Goal: Information Seeking & Learning: Learn about a topic

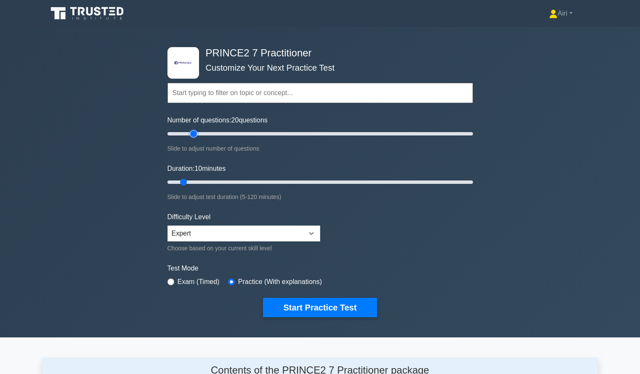
type input "20"
click at [193, 133] on input "Number of questions: 20 questions" at bounding box center [319, 134] width 305 height 10
click at [250, 180] on input "Duration: 10 minutes" at bounding box center [319, 182] width 305 height 10
click at [268, 181] on input "Duration: 35 minutes" at bounding box center [319, 182] width 305 height 10
type input "50"
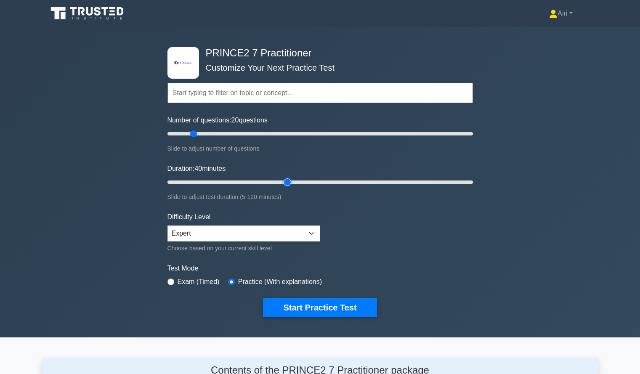
click at [291, 182] on input "Duration: 40 minutes" at bounding box center [319, 182] width 305 height 10
click at [336, 303] on button "Start Practice Test" at bounding box center [320, 307] width 114 height 19
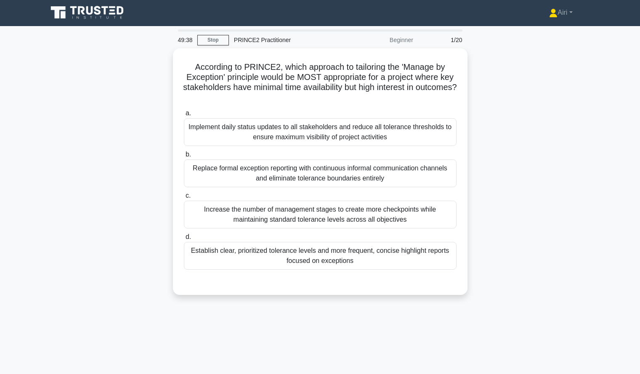
scroll to position [1, 0]
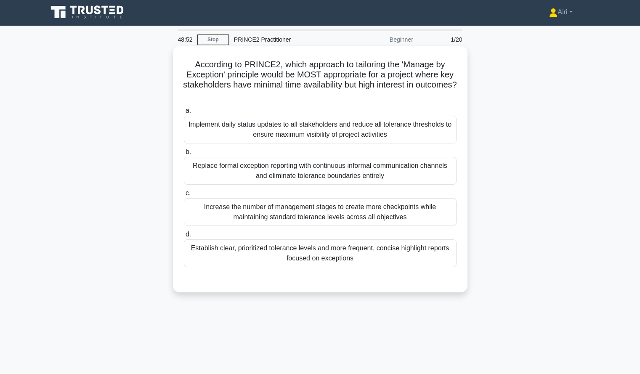
click at [407, 252] on div "Establish clear, prioritized tolerance levels and more frequent, concise highli…" at bounding box center [320, 253] width 273 height 28
click at [184, 237] on input "d. Establish clear, prioritized tolerance levels and more frequent, concise hig…" at bounding box center [184, 234] width 0 height 5
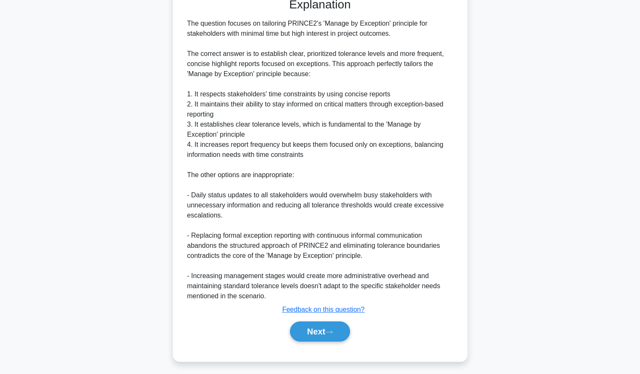
scroll to position [287, 0]
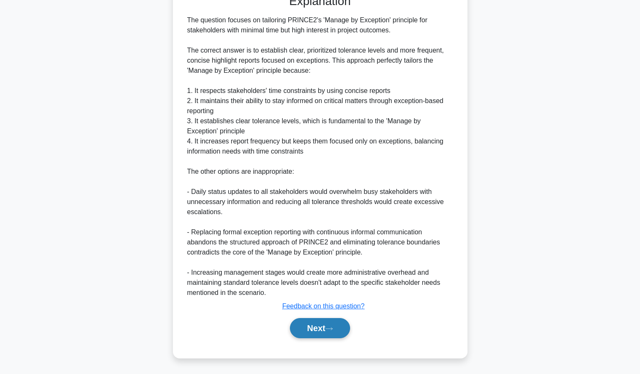
click at [300, 328] on button "Next" at bounding box center [320, 328] width 60 height 20
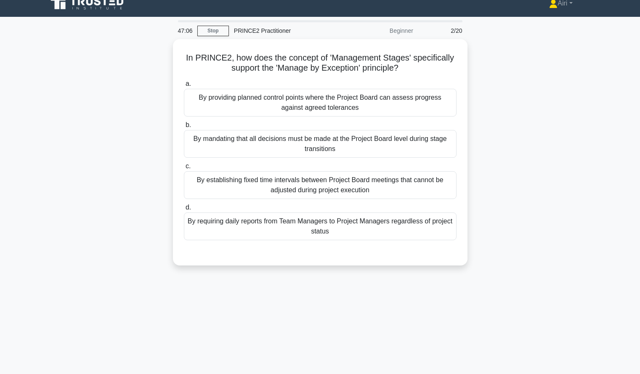
scroll to position [11, 0]
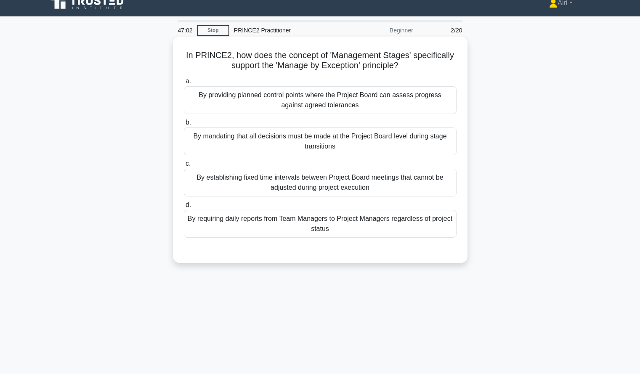
click at [418, 99] on div "By providing planned control points where the Project Board can assess progress…" at bounding box center [320, 100] width 273 height 28
click at [184, 84] on input "a. By providing planned control points where the Project Board can assess progr…" at bounding box center [184, 81] width 0 height 5
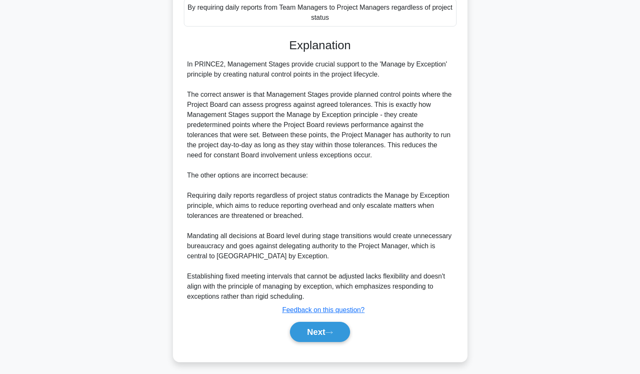
scroll to position [226, 0]
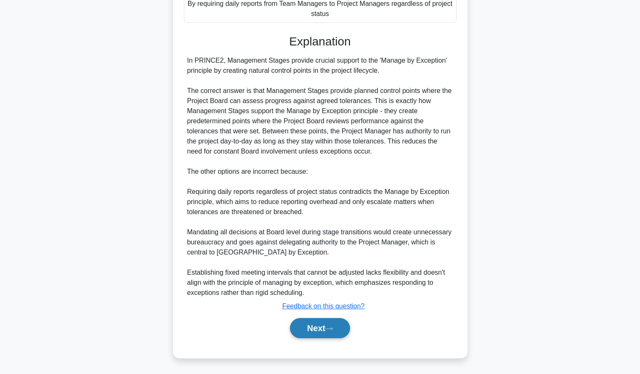
click at [299, 322] on button "Next" at bounding box center [320, 328] width 60 height 20
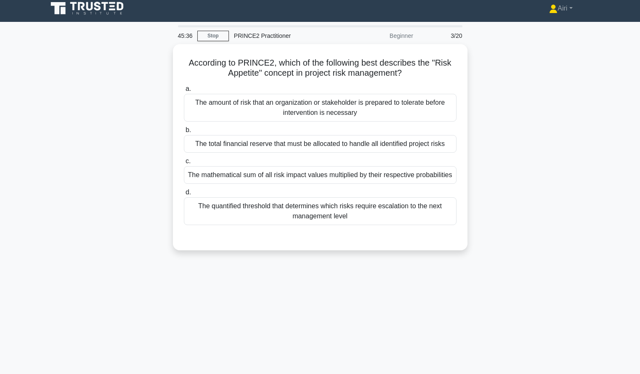
scroll to position [6, 0]
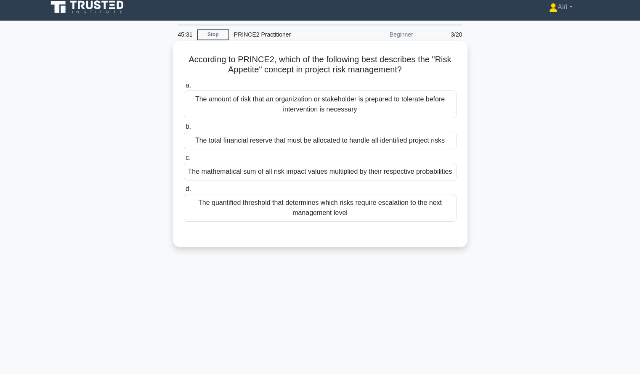
click at [415, 120] on div "a. The amount of risk that an organization or stakeholder is prepared to tolera…" at bounding box center [320, 151] width 283 height 145
click at [417, 108] on div "The amount of risk that an organization or stakeholder is prepared to tolerate …" at bounding box center [320, 104] width 273 height 28
click at [184, 88] on input "a. The amount of risk that an organization or stakeholder is prepared to tolera…" at bounding box center [184, 85] width 0 height 5
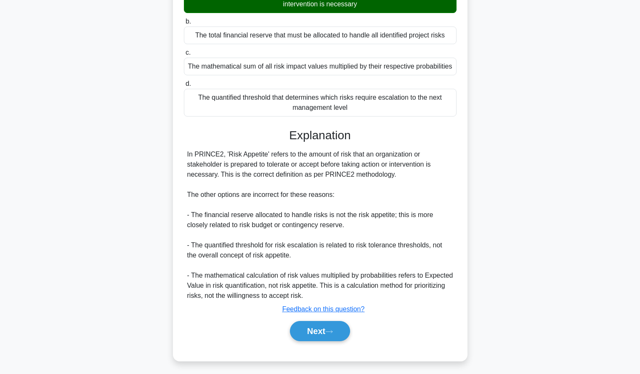
scroll to position [114, 0]
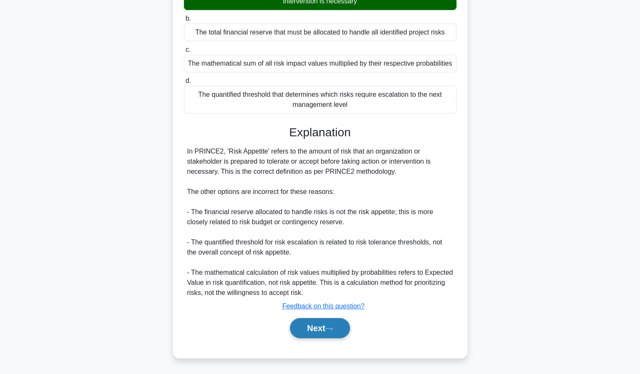
click at [303, 332] on button "Next" at bounding box center [320, 328] width 60 height 20
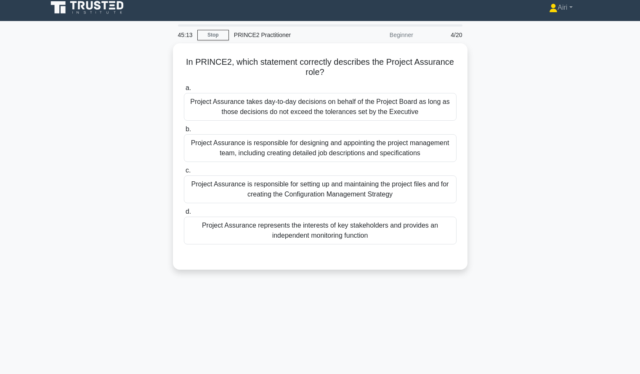
scroll to position [6, 0]
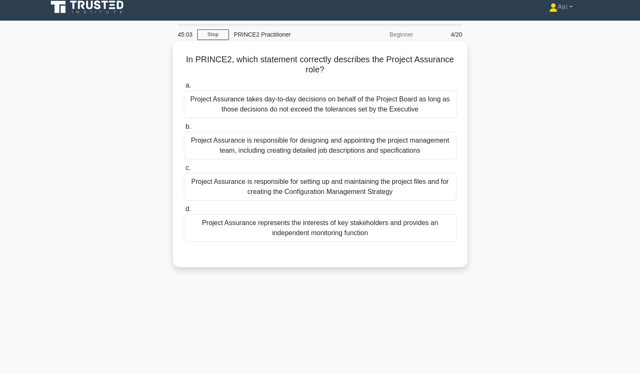
click at [412, 234] on div "Project Assurance represents the interests of key stakeholders and provides an …" at bounding box center [320, 228] width 273 height 28
click at [184, 212] on input "d. Project Assurance represents the interests of key stakeholders and provides …" at bounding box center [184, 209] width 0 height 5
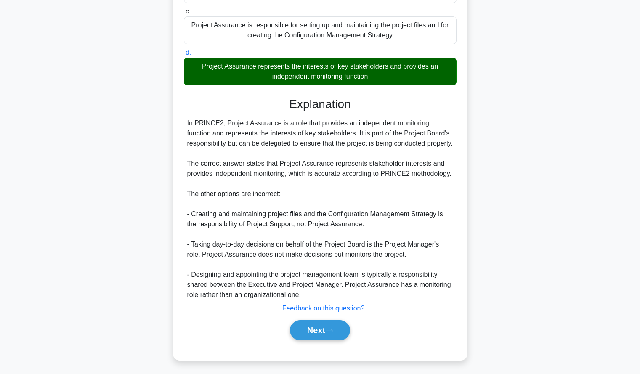
scroll to position [175, 0]
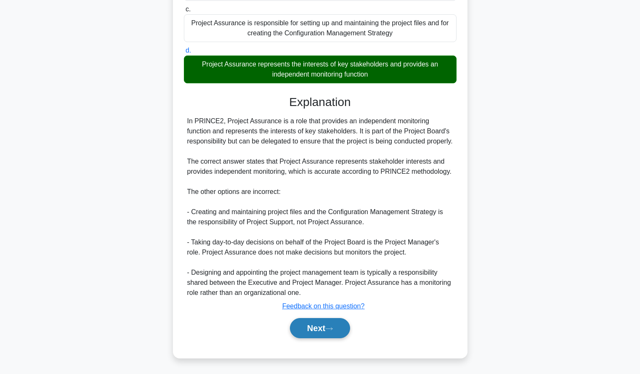
click at [299, 326] on button "Next" at bounding box center [320, 328] width 60 height 20
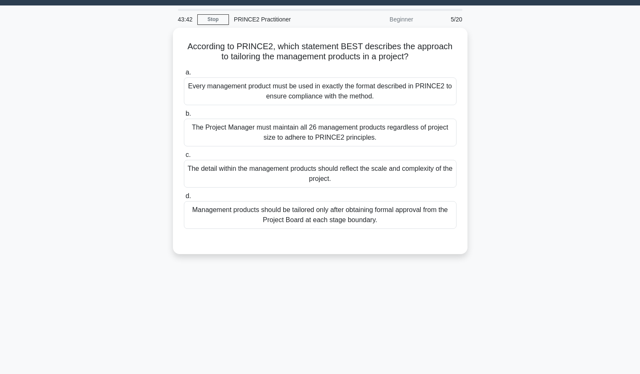
scroll to position [22, 0]
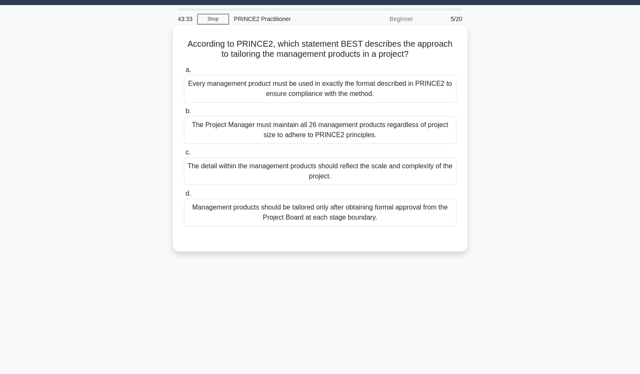
click at [415, 173] on div "The detail within the management products should reflect the scale and complexi…" at bounding box center [320, 171] width 273 height 28
click at [184, 155] on input "c. The detail within the management products should reflect the scale and compl…" at bounding box center [184, 152] width 0 height 5
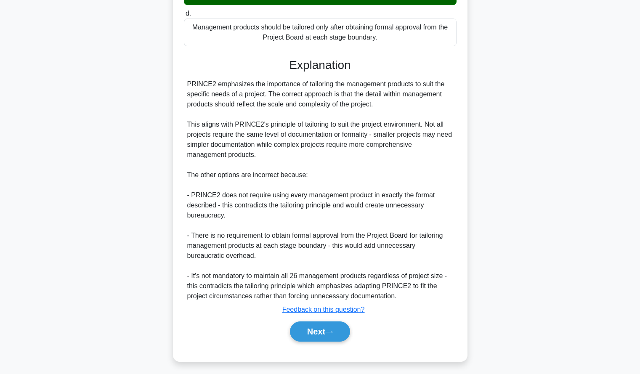
scroll to position [205, 0]
click at [122, 193] on div "According to PRINCE2, which statement BEST describes the approach to tailoring …" at bounding box center [319, 108] width 555 height 526
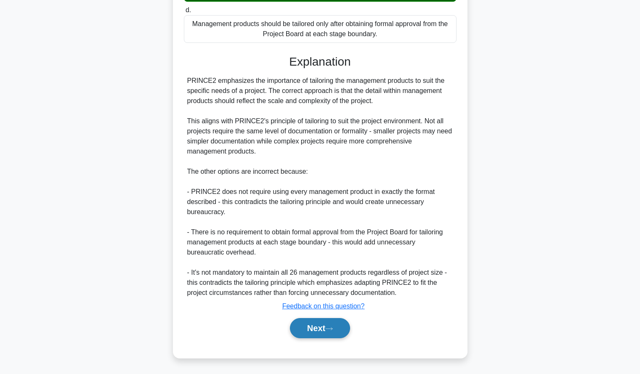
click at [299, 327] on button "Next" at bounding box center [320, 328] width 60 height 20
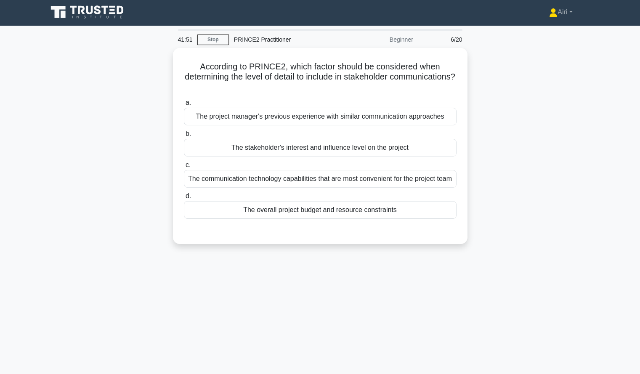
scroll to position [2, 0]
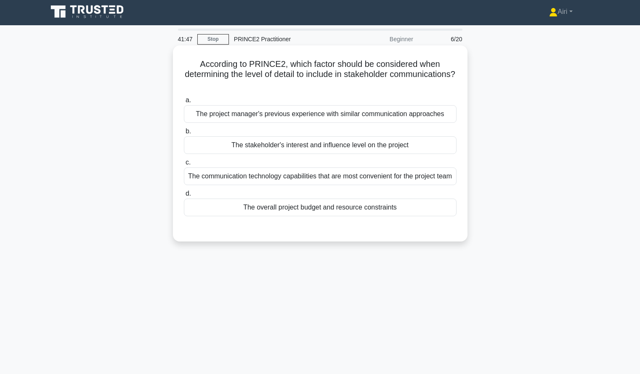
click at [446, 149] on div "The stakeholder's interest and influence level on the project" at bounding box center [320, 145] width 273 height 18
click at [184, 134] on input "b. The stakeholder's interest and influence level on the project" at bounding box center [184, 131] width 0 height 5
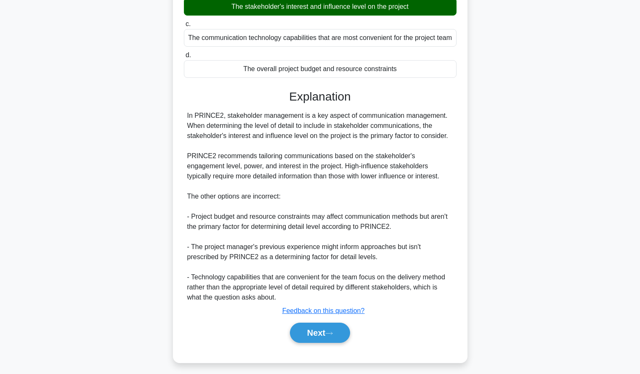
scroll to position [155, 0]
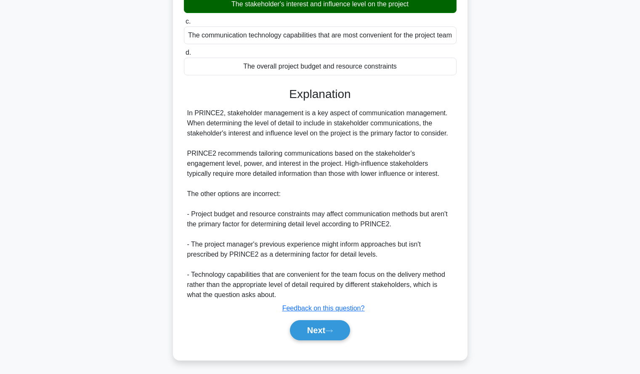
click at [479, 242] on div "According to PRINCE2, which factor should be considered when determining the le…" at bounding box center [319, 137] width 555 height 466
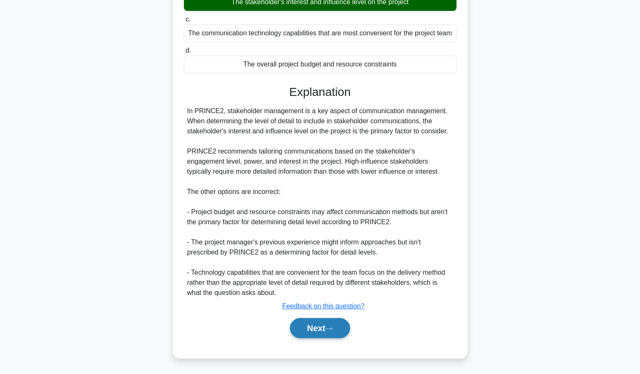
click at [317, 330] on button "Next" at bounding box center [320, 328] width 60 height 20
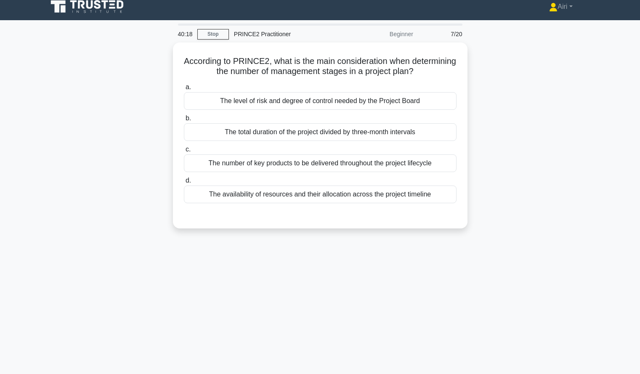
scroll to position [8, 0]
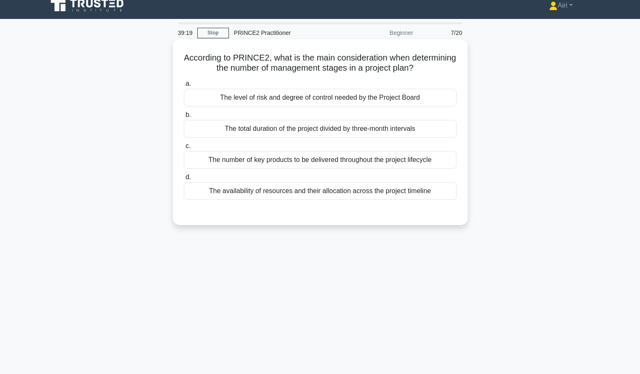
click at [440, 95] on div "The level of risk and degree of control needed by the Project Board" at bounding box center [320, 98] width 273 height 18
click at [184, 87] on input "a. The level of risk and degree of control needed by the Project Board" at bounding box center [184, 83] width 0 height 5
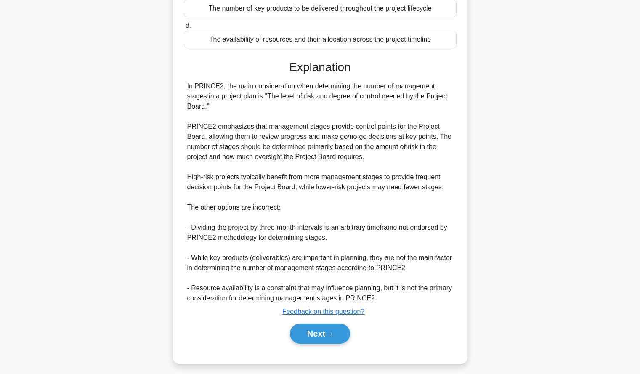
scroll to position [165, 0]
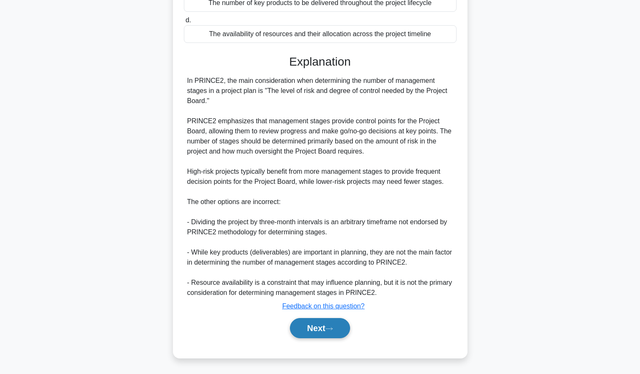
click at [299, 331] on button "Next" at bounding box center [320, 328] width 60 height 20
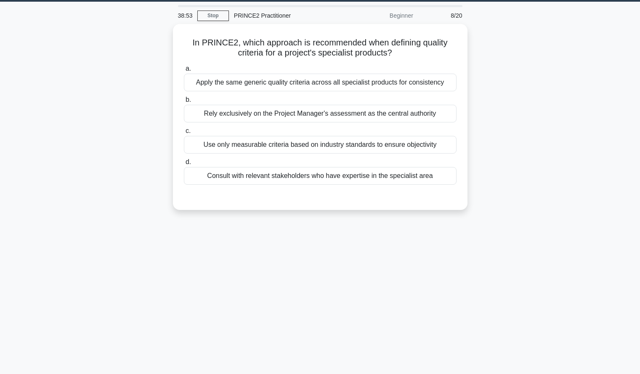
scroll to position [0, 0]
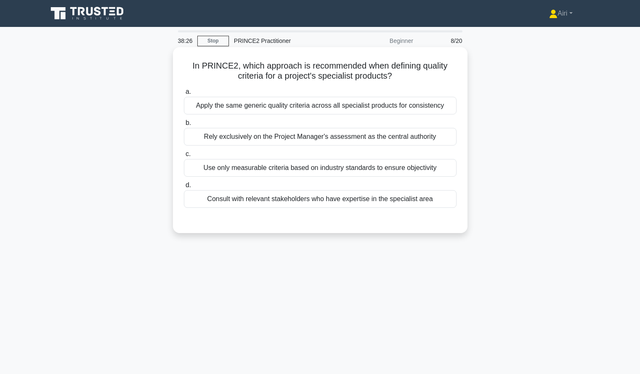
click at [443, 202] on div "Consult with relevant stakeholders who have expertise in the specialist area" at bounding box center [320, 199] width 273 height 18
click at [184, 188] on input "d. Consult with relevant stakeholders who have expertise in the specialist area" at bounding box center [184, 185] width 0 height 5
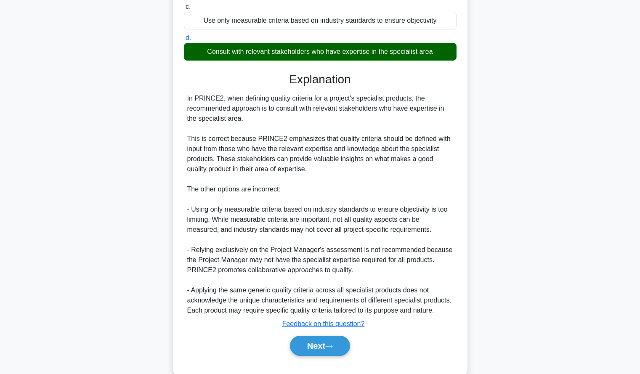
scroll to position [165, 0]
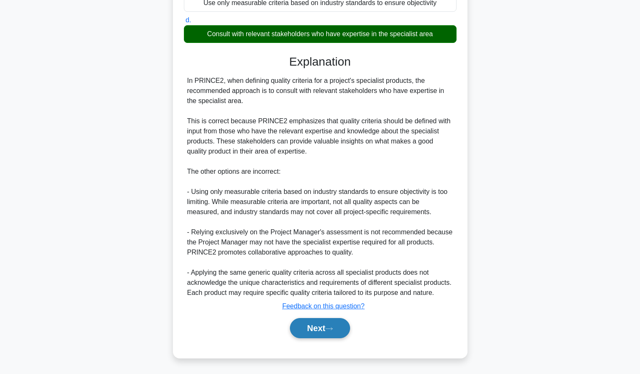
click at [311, 329] on button "Next" at bounding box center [320, 328] width 60 height 20
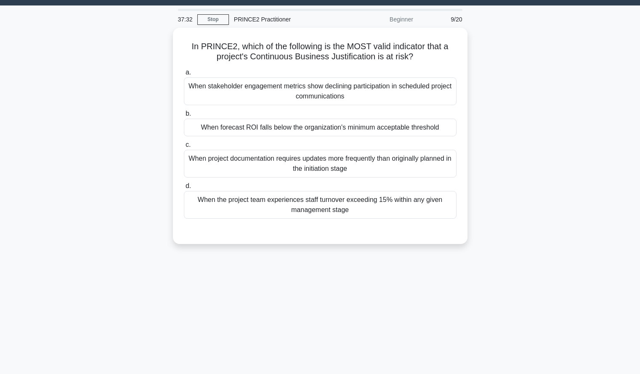
scroll to position [22, 0]
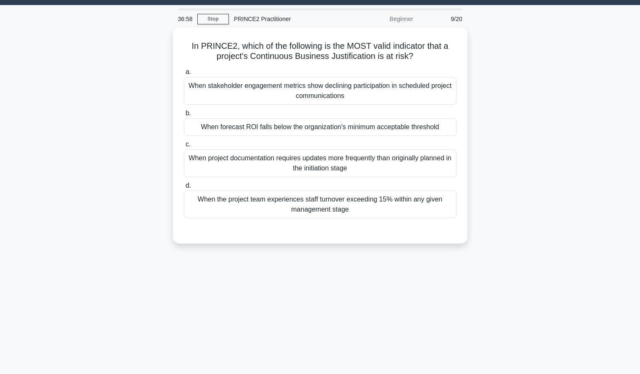
click at [456, 304] on div "36:58 Stop PRINCE2 Practitioner Beginner 9/20 In PRINCE2, which of the followin…" at bounding box center [319, 218] width 555 height 421
click at [440, 321] on div "36:48 Stop PRINCE2 Practitioner Beginner 9/20 In PRINCE2, which of the followin…" at bounding box center [319, 218] width 555 height 421
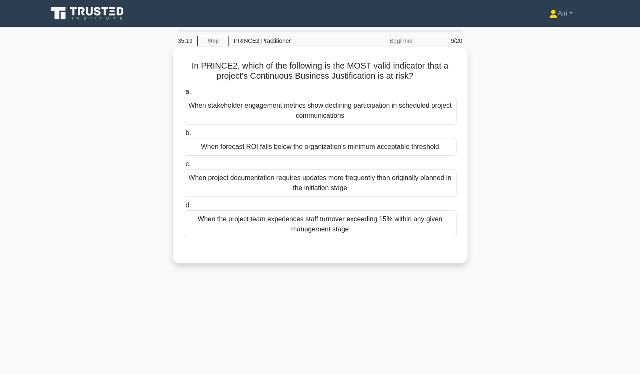
click at [431, 149] on div "When forecast ROI falls below the organization's minimum acceptable threshold" at bounding box center [320, 147] width 273 height 18
click at [184, 136] on input "b. When forecast ROI falls below the organization's minimum acceptable threshold" at bounding box center [184, 132] width 0 height 5
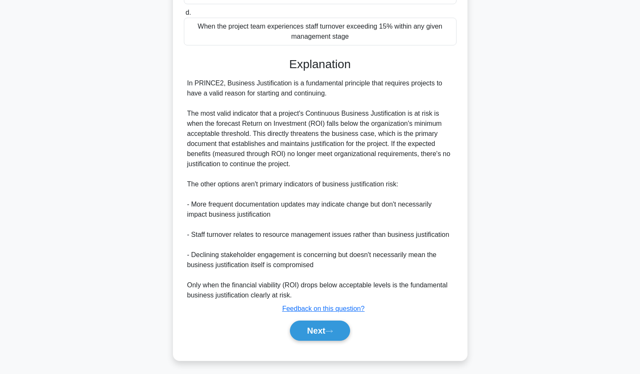
scroll to position [196, 0]
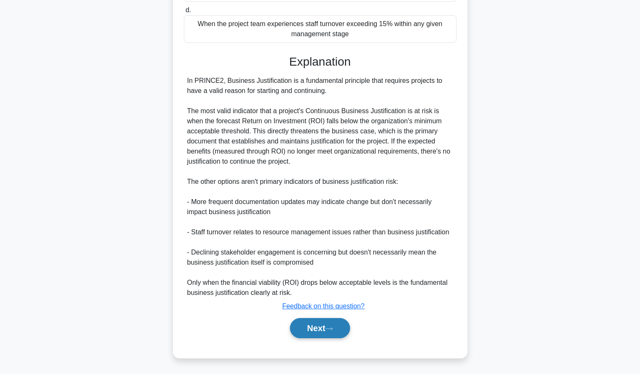
click at [318, 330] on button "Next" at bounding box center [320, 328] width 60 height 20
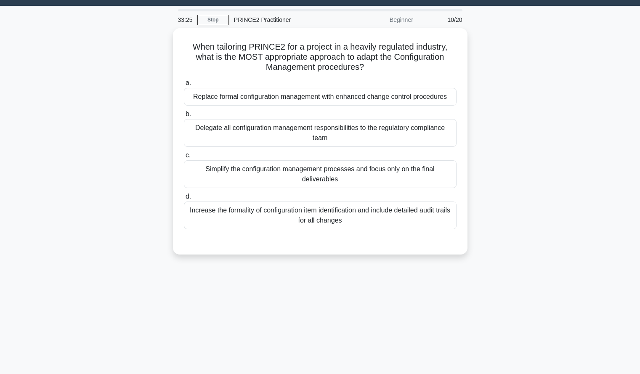
scroll to position [21, 0]
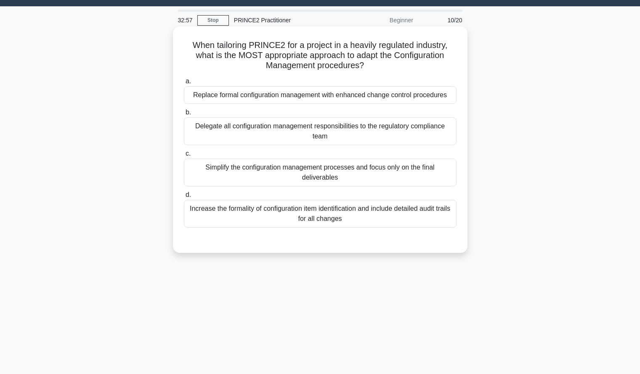
click at [449, 215] on div "Increase the formality of configuration item identification and include detaile…" at bounding box center [320, 214] width 273 height 28
click at [184, 198] on input "d. Increase the formality of configuration item identification and include deta…" at bounding box center [184, 194] width 0 height 5
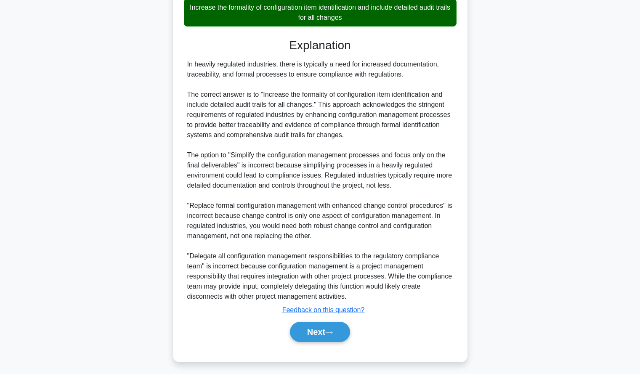
scroll to position [226, 0]
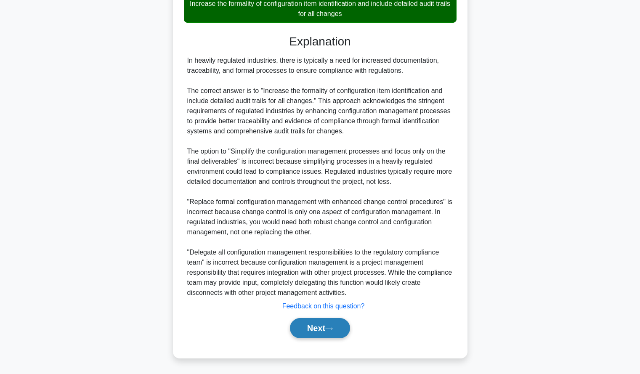
click at [292, 324] on button "Next" at bounding box center [320, 328] width 60 height 20
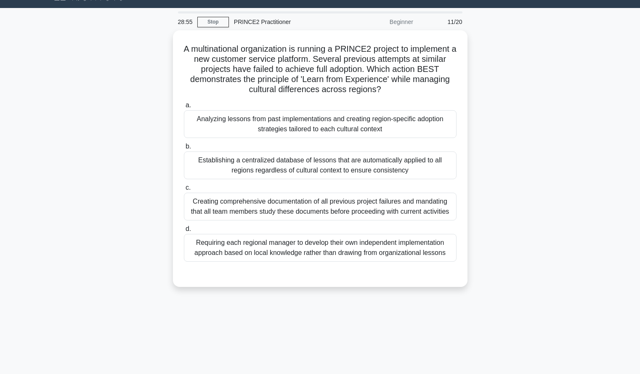
scroll to position [19, 0]
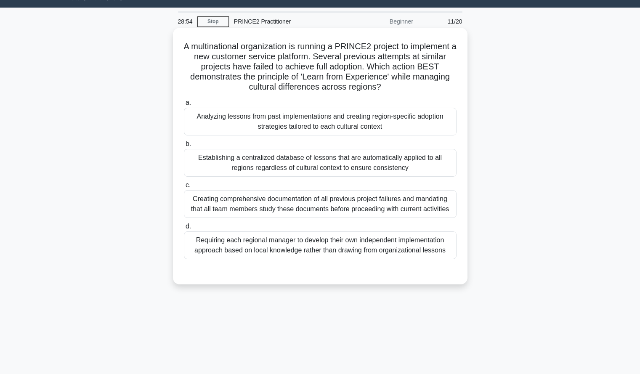
click at [428, 128] on div "Analyzing lessons from past implementations and creating region-specific adopti…" at bounding box center [320, 122] width 273 height 28
click at [184, 106] on input "a. Analyzing lessons from past implementations and creating region-specific ado…" at bounding box center [184, 102] width 0 height 5
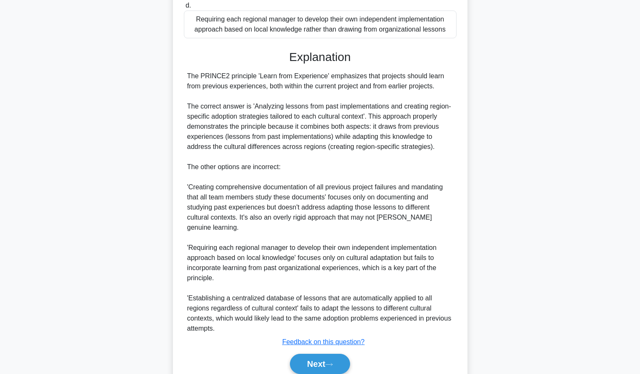
scroll to position [266, 0]
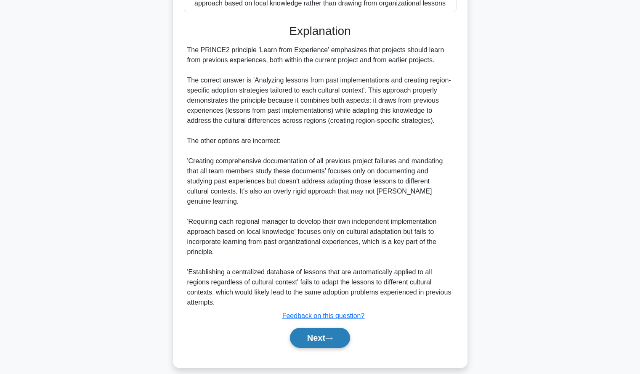
click at [304, 328] on button "Next" at bounding box center [320, 338] width 60 height 20
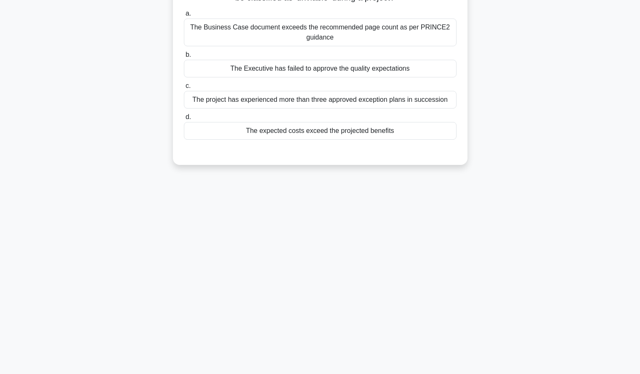
scroll to position [0, 0]
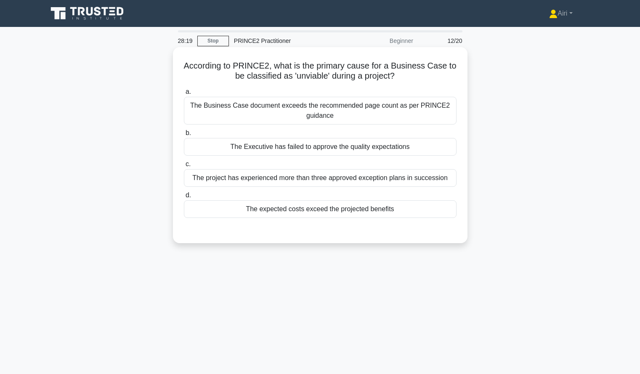
click at [438, 212] on div "The expected costs exceed the projected benefits" at bounding box center [320, 209] width 273 height 18
click at [184, 198] on input "d. The expected costs exceed the projected benefits" at bounding box center [184, 195] width 0 height 5
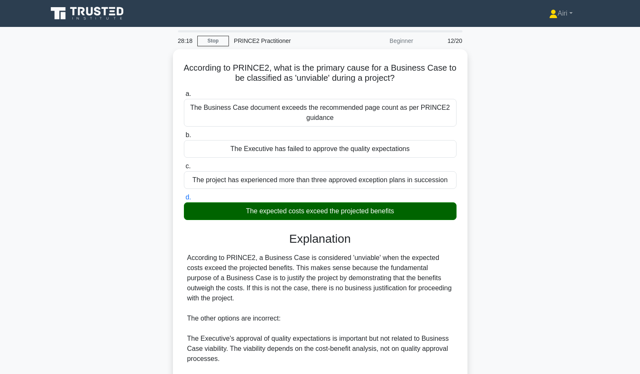
scroll to position [135, 0]
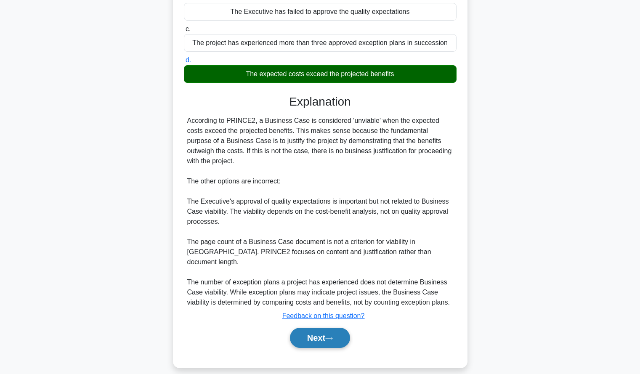
click at [312, 328] on button "Next" at bounding box center [320, 338] width 60 height 20
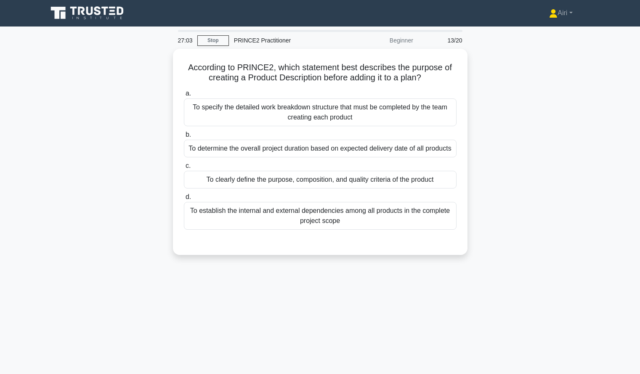
scroll to position [0, 0]
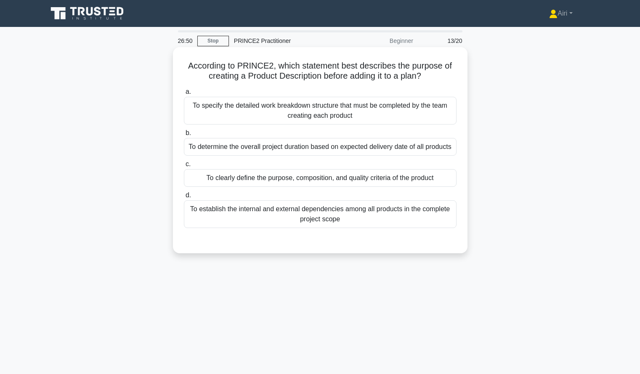
click at [441, 180] on div "To clearly define the purpose, composition, and quality criteria of the product" at bounding box center [320, 178] width 273 height 18
click at [184, 167] on input "c. To clearly define the purpose, composition, and quality criteria of the prod…" at bounding box center [184, 164] width 0 height 5
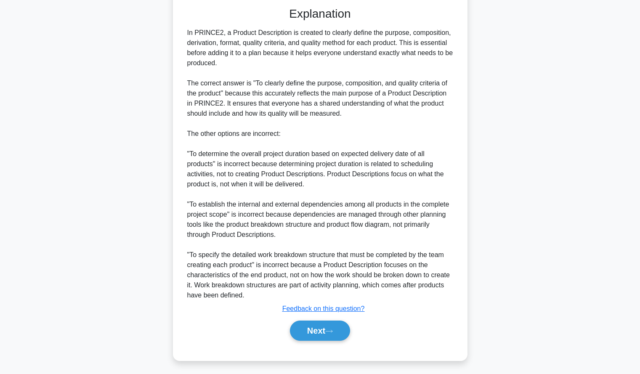
scroll to position [236, 0]
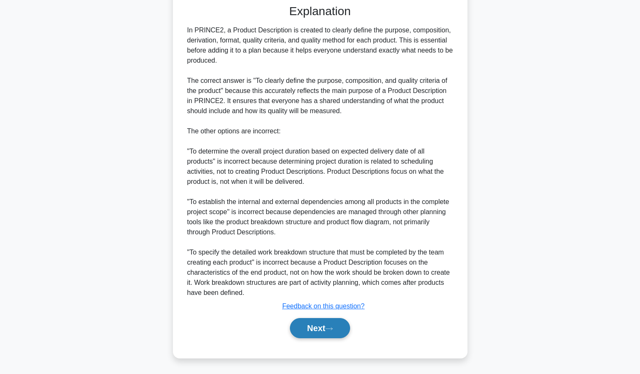
click at [311, 327] on button "Next" at bounding box center [320, 328] width 60 height 20
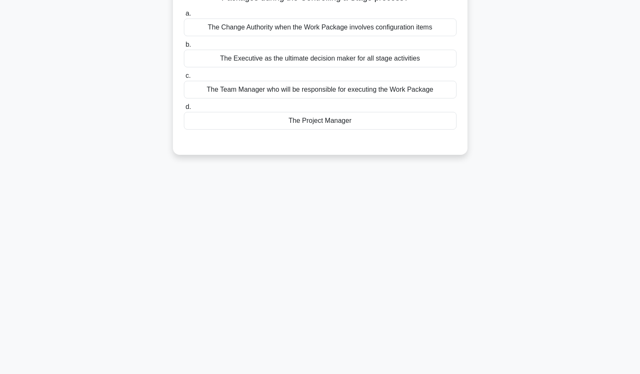
scroll to position [0, 0]
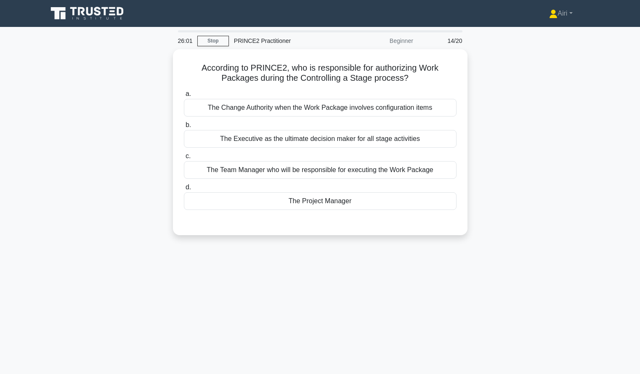
click at [423, 287] on div "26:01 Stop PRINCE2 Practitioner Beginner 14/20 According to PRINCE2, who is res…" at bounding box center [319, 240] width 555 height 421
click at [458, 280] on div "25:49 Stop PRINCE2 Practitioner Beginner 14/20 According to PRINCE2, who is res…" at bounding box center [319, 240] width 555 height 421
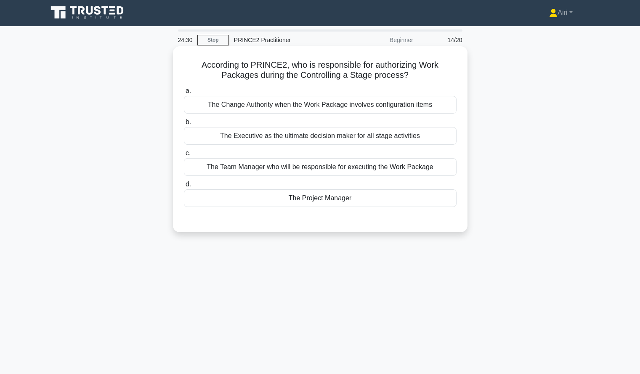
click at [443, 200] on div "The Project Manager" at bounding box center [320, 198] width 273 height 18
click at [184, 187] on input "d. The Project Manager" at bounding box center [184, 184] width 0 height 5
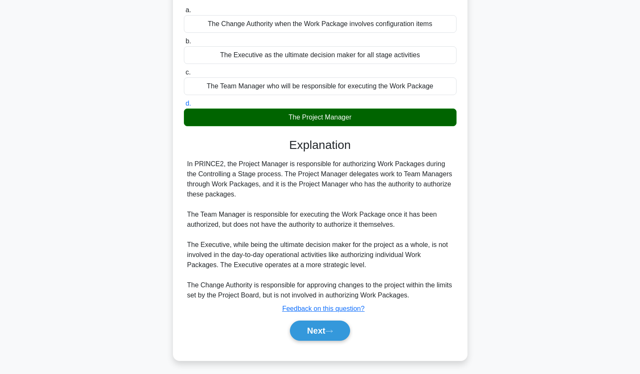
scroll to position [85, 0]
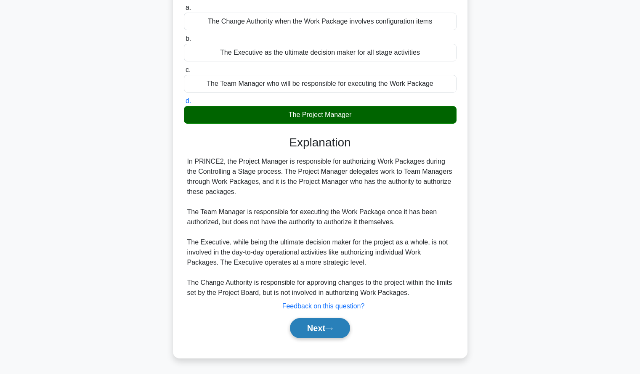
click at [305, 325] on button "Next" at bounding box center [320, 328] width 60 height 20
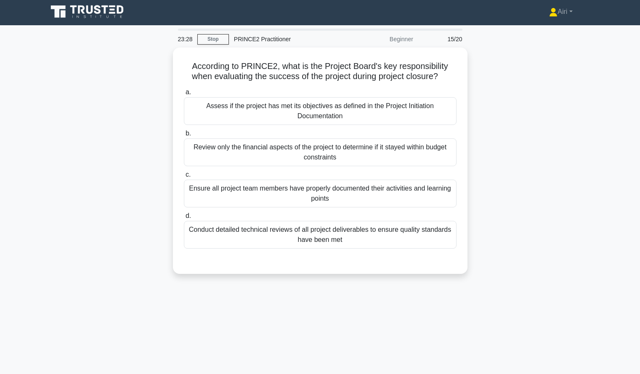
scroll to position [1, 0]
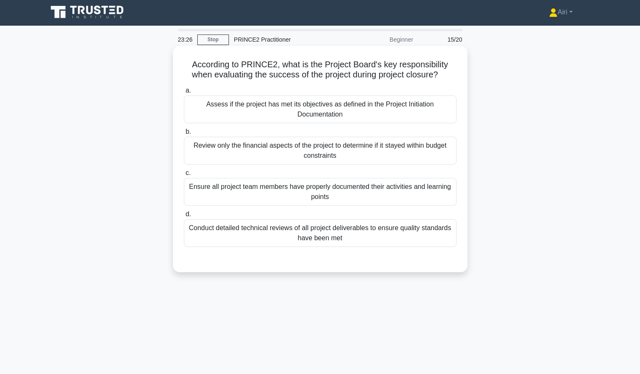
click at [392, 113] on div "Assess if the project has met its objectives as defined in the Project Initiati…" at bounding box center [320, 110] width 273 height 28
click at [184, 93] on input "a. Assess if the project has met its objectives as defined in the Project Initi…" at bounding box center [184, 90] width 0 height 5
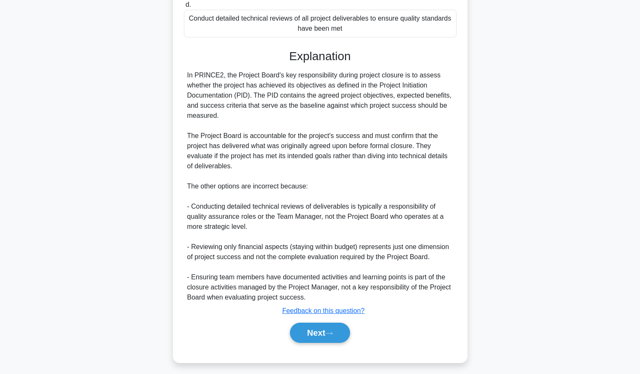
scroll to position [216, 0]
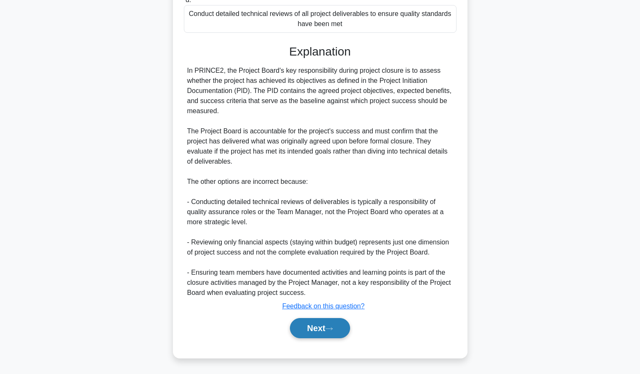
click at [303, 329] on button "Next" at bounding box center [320, 328] width 60 height 20
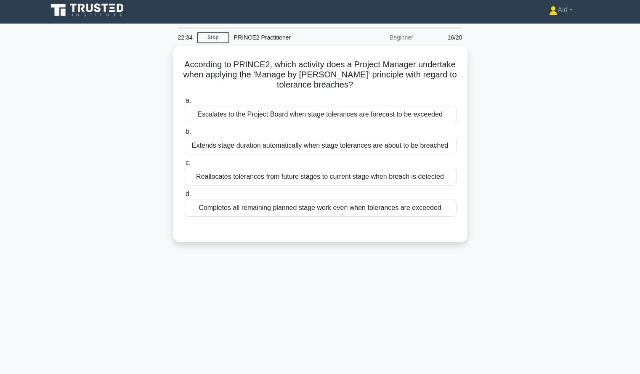
scroll to position [4, 0]
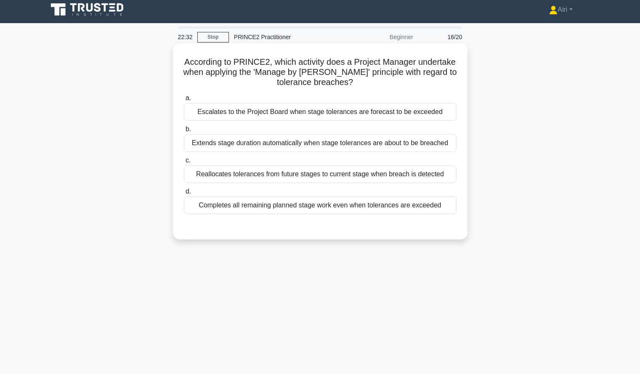
click at [435, 113] on div "Escalates to the Project Board when stage tolerances are forecast to be exceeded" at bounding box center [320, 112] width 273 height 18
click at [184, 101] on input "a. Escalates to the Project Board when stage tolerances are forecast to be exce…" at bounding box center [184, 98] width 0 height 5
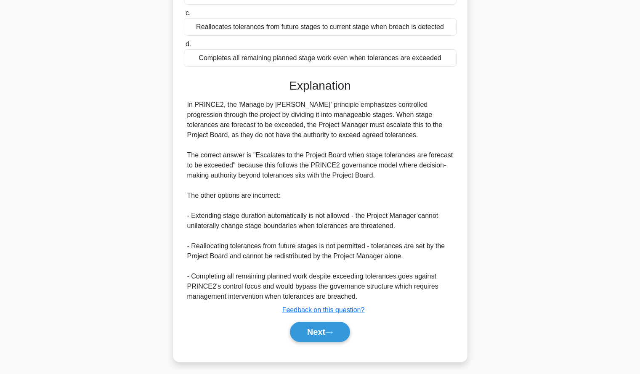
scroll to position [155, 0]
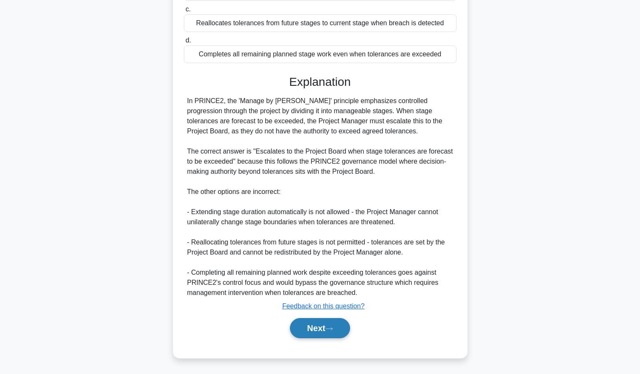
click at [306, 329] on button "Next" at bounding box center [320, 328] width 60 height 20
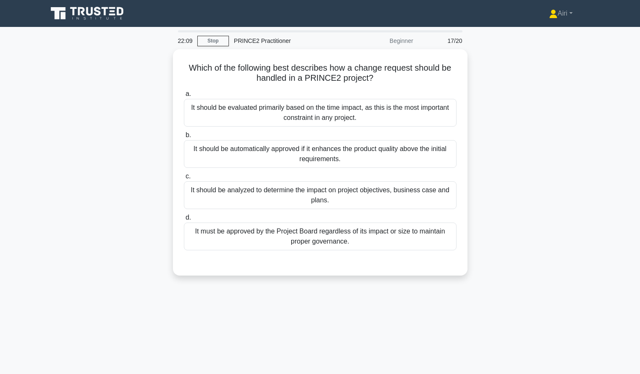
scroll to position [4, 0]
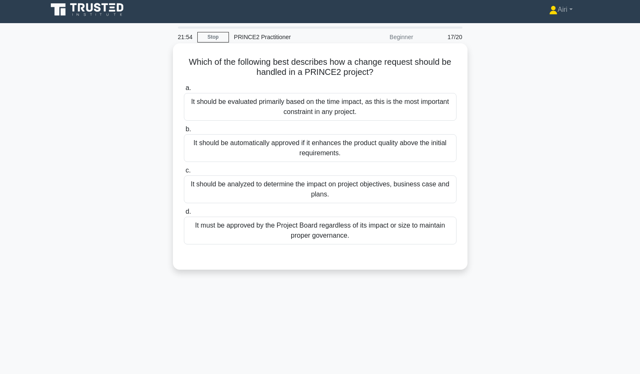
click at [438, 185] on div "It should be analyzed to determine the impact on project objectives, business c…" at bounding box center [320, 189] width 273 height 28
click at [184, 173] on input "c. It should be analyzed to determine the impact on project objectives, busines…" at bounding box center [184, 170] width 0 height 5
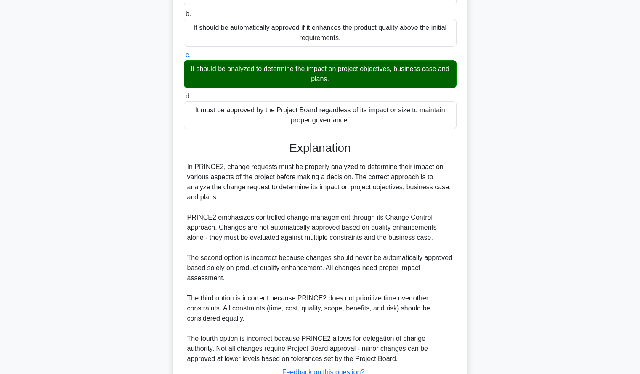
scroll to position [186, 0]
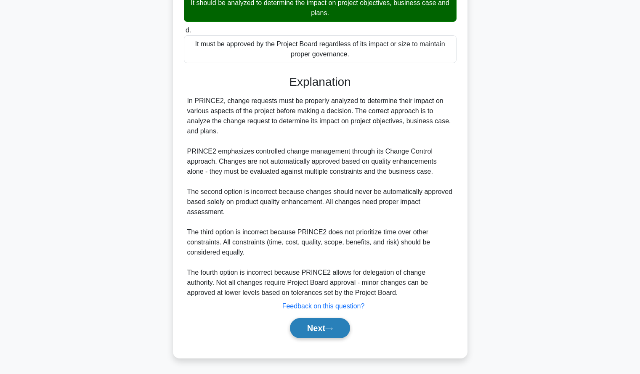
click at [305, 327] on button "Next" at bounding box center [320, 328] width 60 height 20
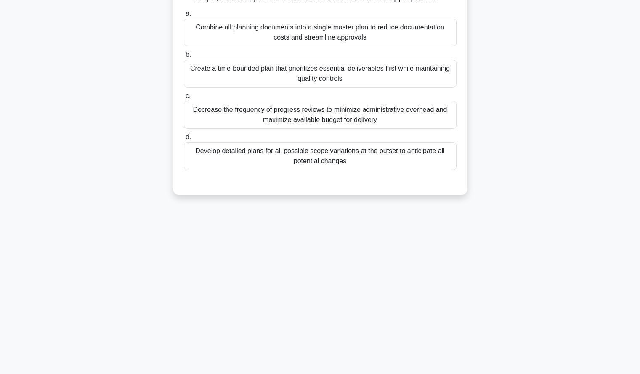
scroll to position [0, 0]
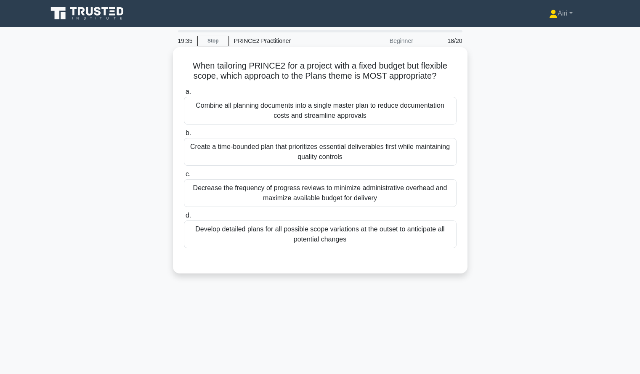
click at [421, 188] on div "Decrease the frequency of progress reviews to minimize administrative overhead …" at bounding box center [320, 193] width 273 height 28
click at [184, 177] on input "c. Decrease the frequency of progress reviews to minimize administrative overhe…" at bounding box center [184, 174] width 0 height 5
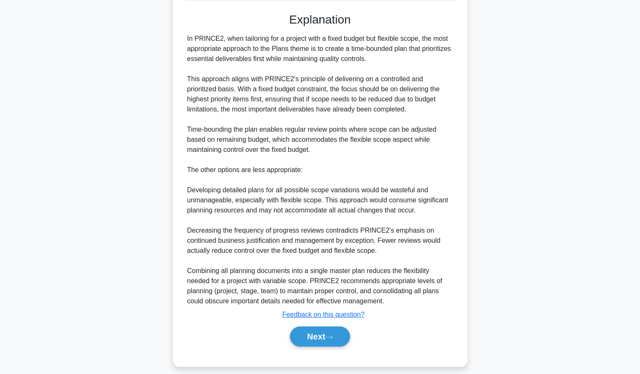
scroll to position [257, 0]
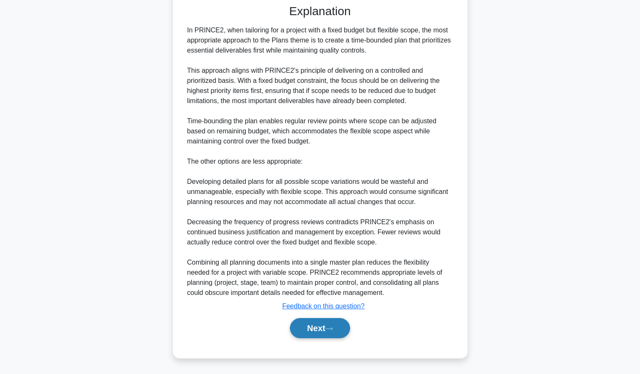
click at [302, 324] on button "Next" at bounding box center [320, 328] width 60 height 20
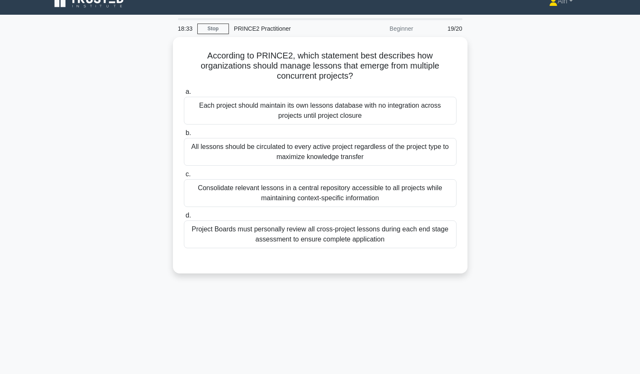
scroll to position [12, 0]
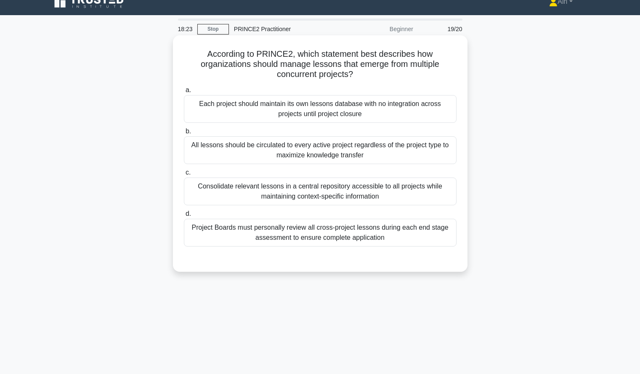
click at [428, 192] on div "Consolidate relevant lessons in a central repository accessible to all projects…" at bounding box center [320, 192] width 273 height 28
click at [184, 175] on input "c. Consolidate relevant lessons in a central repository accessible to all proje…" at bounding box center [184, 172] width 0 height 5
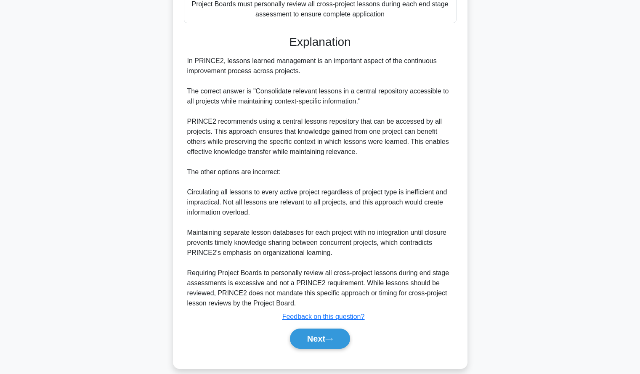
scroll to position [246, 0]
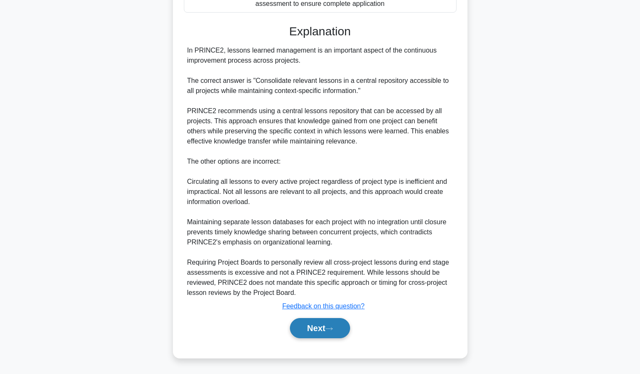
click at [304, 330] on button "Next" at bounding box center [320, 328] width 60 height 20
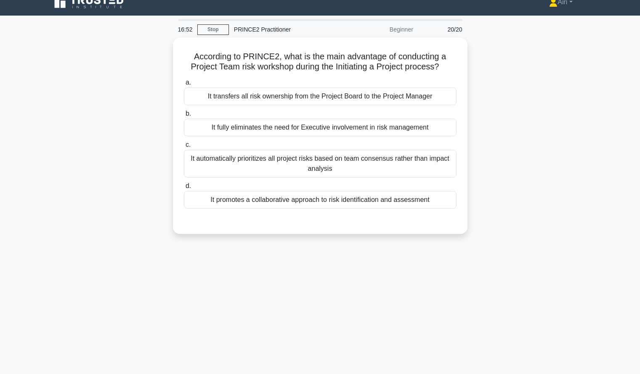
scroll to position [11, 0]
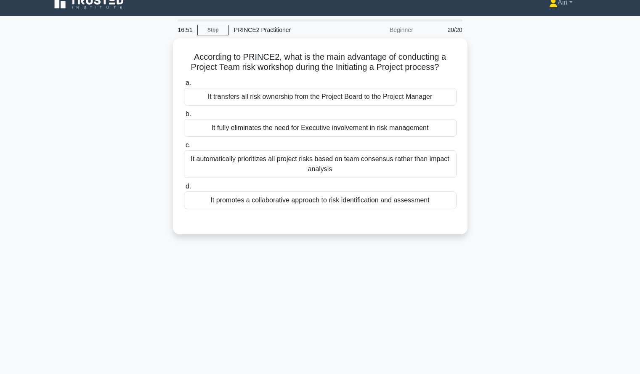
click at [529, 175] on div "According to PRINCE2, what is the main advantage of conducting a Project Team r…" at bounding box center [319, 141] width 555 height 206
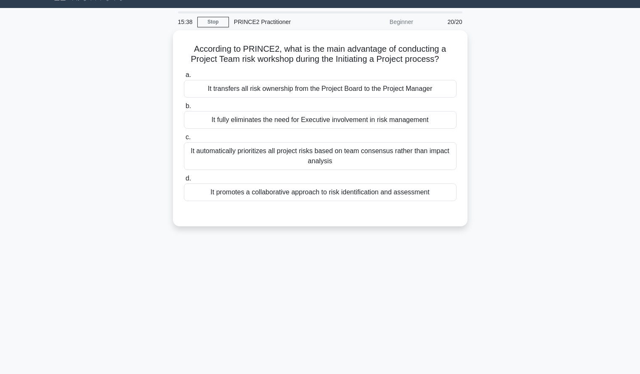
scroll to position [21, 0]
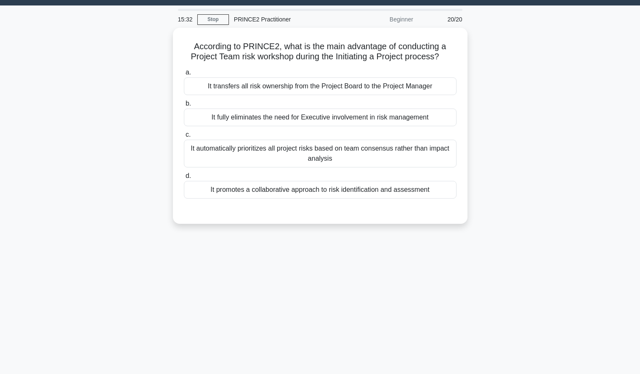
click at [528, 170] on div "According to PRINCE2, what is the main advantage of conducting a Project Team r…" at bounding box center [319, 131] width 555 height 206
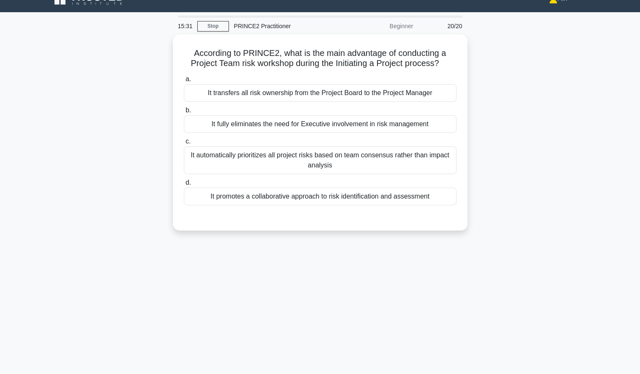
scroll to position [14, 0]
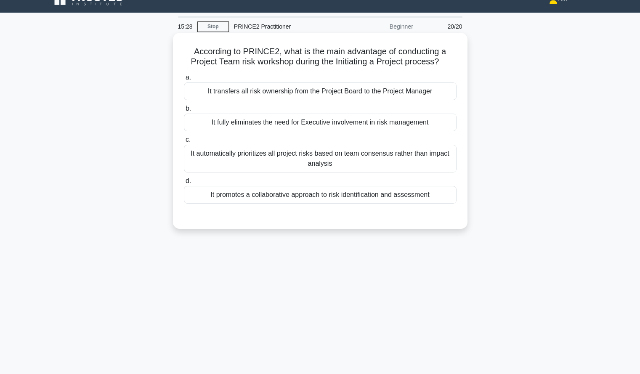
click at [439, 191] on div "It promotes a collaborative approach to risk identification and assessment" at bounding box center [320, 195] width 273 height 18
click at [184, 184] on input "d. It promotes a collaborative approach to risk identification and assessment" at bounding box center [184, 180] width 0 height 5
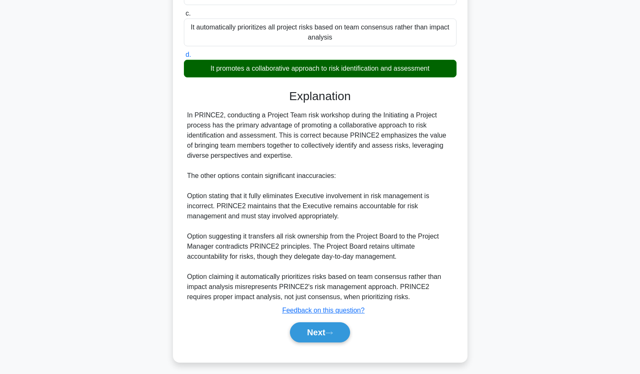
scroll to position [145, 0]
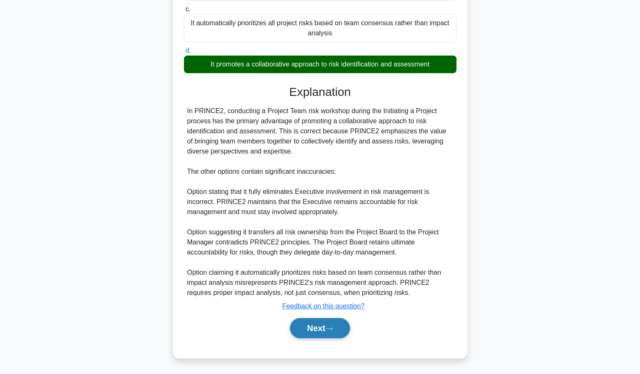
click at [307, 324] on button "Next" at bounding box center [320, 328] width 60 height 20
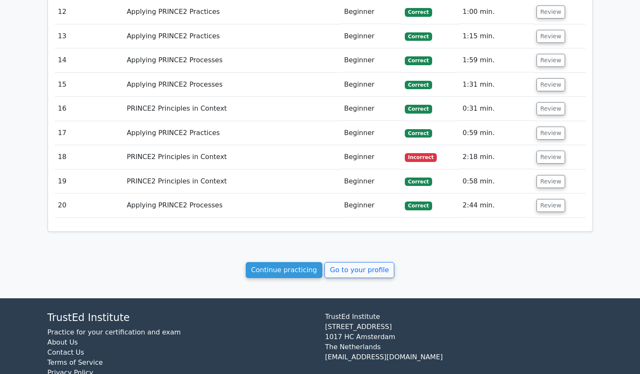
scroll to position [1275, 0]
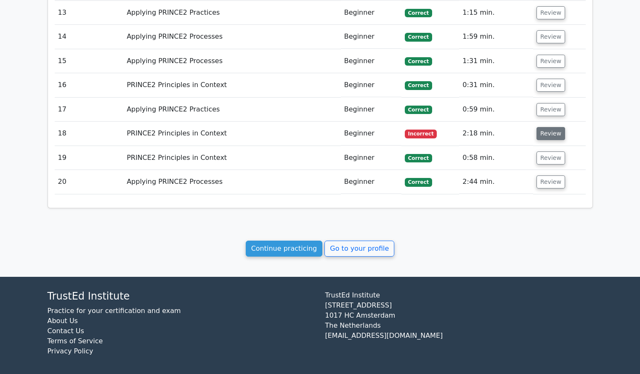
click at [541, 130] on button "Review" at bounding box center [551, 133] width 29 height 13
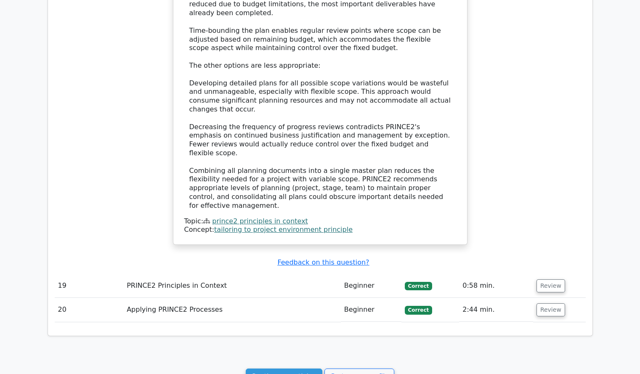
scroll to position [1750, 0]
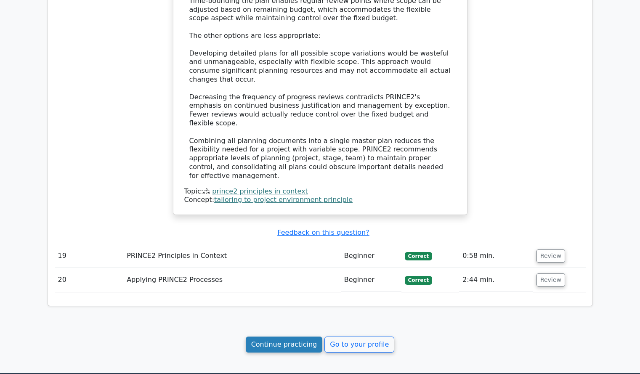
click at [293, 337] on link "Continue practicing" at bounding box center [284, 345] width 77 height 16
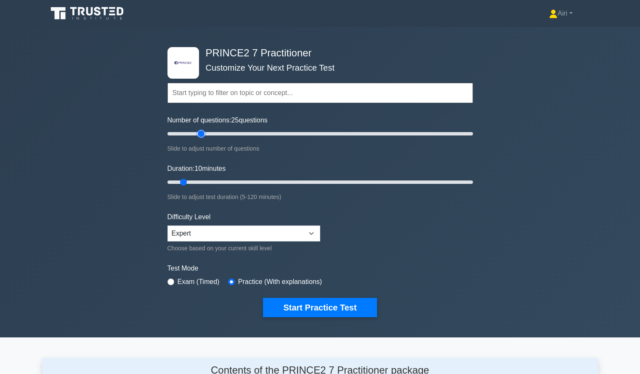
click at [199, 133] on input "Number of questions: 25 questions" at bounding box center [319, 134] width 305 height 10
type input "20"
click at [190, 133] on input "Number of questions: 25 questions" at bounding box center [319, 134] width 305 height 10
click at [258, 181] on input "Duration: 10 minutes" at bounding box center [319, 182] width 305 height 10
type input "45"
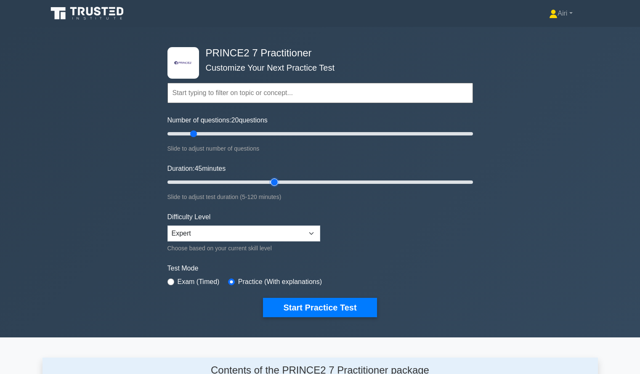
click at [273, 181] on input "Duration: 45 minutes" at bounding box center [319, 182] width 305 height 10
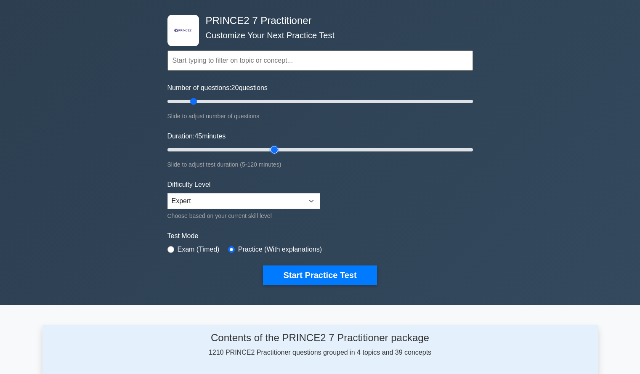
scroll to position [33, 0]
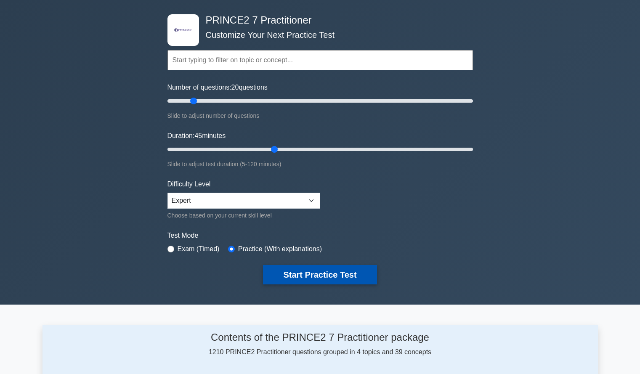
click at [343, 268] on button "Start Practice Test" at bounding box center [320, 274] width 114 height 19
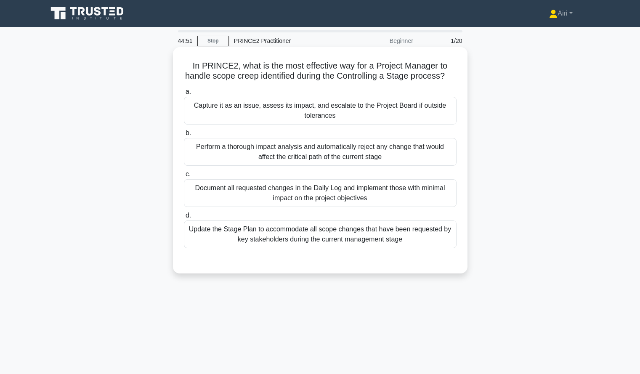
click at [424, 123] on div "Capture it as an issue, assess its impact, and escalate to the Project Board if…" at bounding box center [320, 111] width 273 height 28
click at [184, 95] on input "a. Capture it as an issue, assess its impact, and escalate to the Project Board…" at bounding box center [184, 91] width 0 height 5
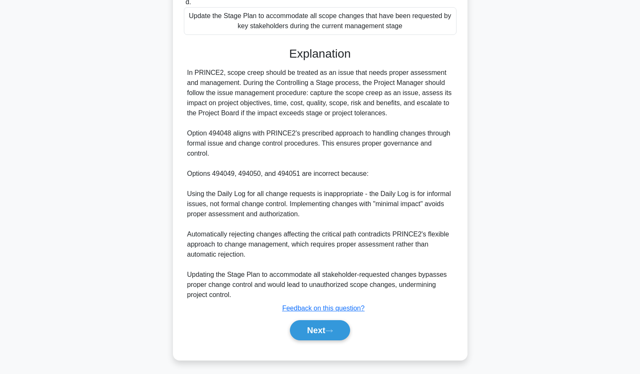
scroll to position [216, 0]
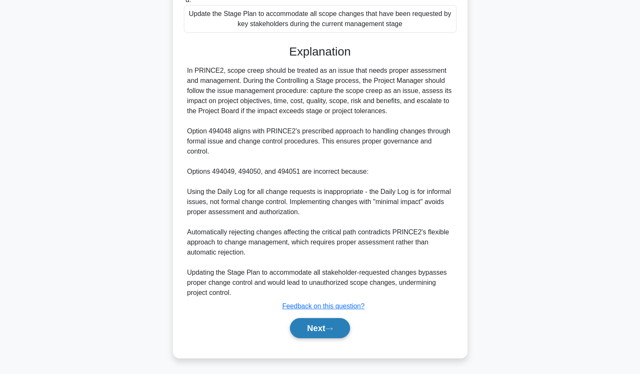
click at [306, 321] on button "Next" at bounding box center [320, 328] width 60 height 20
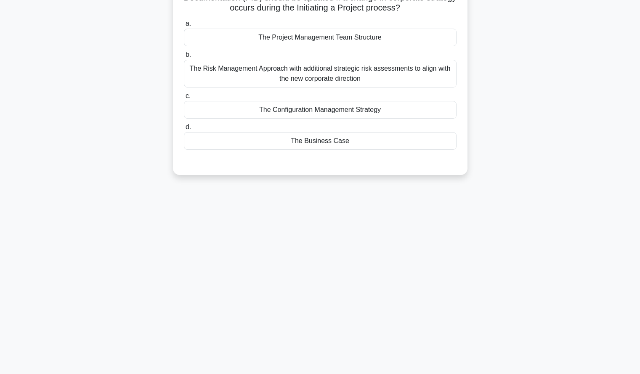
scroll to position [0, 0]
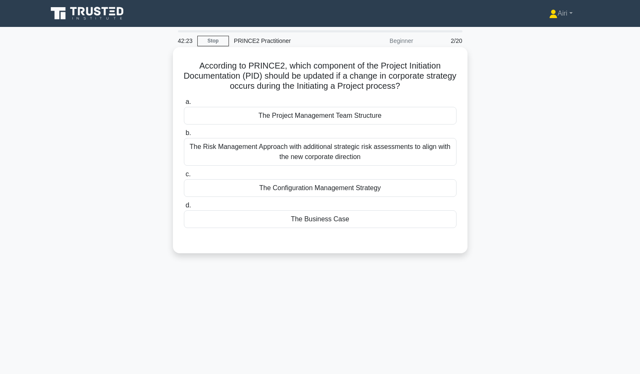
click at [440, 221] on div "The Business Case" at bounding box center [320, 219] width 273 height 18
click at [184, 208] on input "d. The Business Case" at bounding box center [184, 205] width 0 height 5
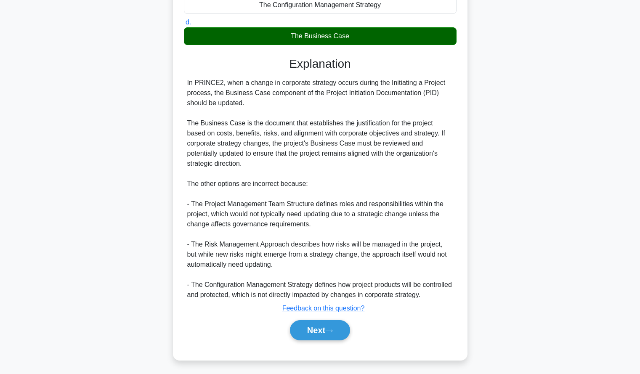
scroll to position [196, 0]
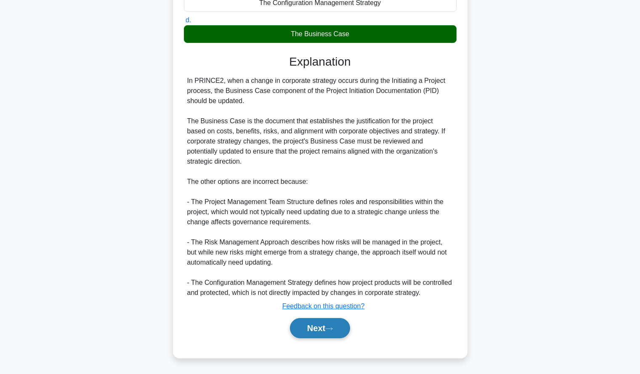
click at [304, 328] on button "Next" at bounding box center [320, 328] width 60 height 20
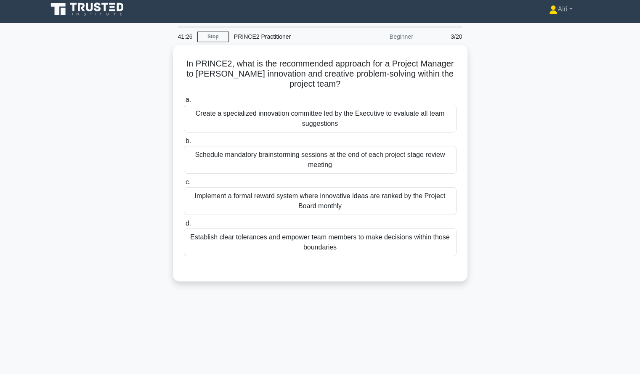
scroll to position [3, 0]
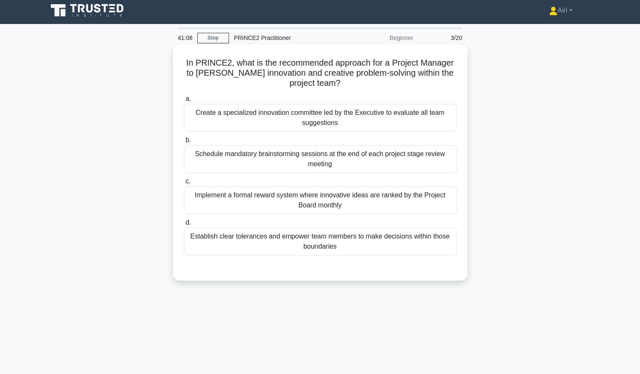
click at [441, 237] on div "Establish clear tolerances and empower team members to make decisions within th…" at bounding box center [320, 242] width 273 height 28
click at [184, 226] on input "d. Establish clear tolerances and empower team members to make decisions within…" at bounding box center [184, 222] width 0 height 5
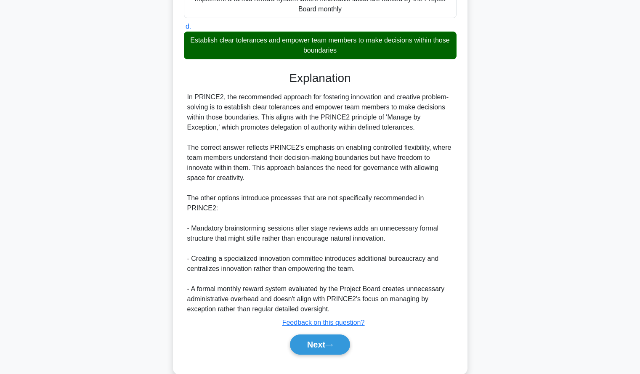
scroll to position [206, 0]
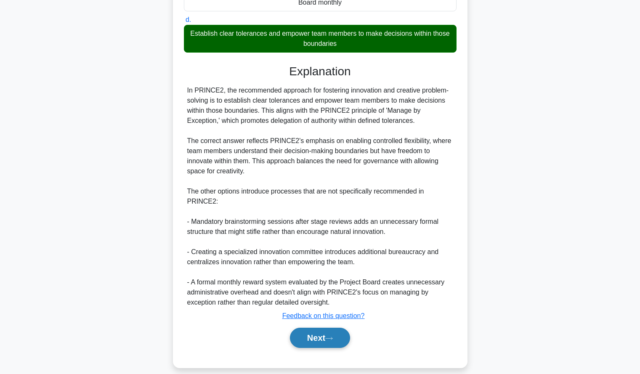
click at [308, 328] on button "Next" at bounding box center [320, 338] width 60 height 20
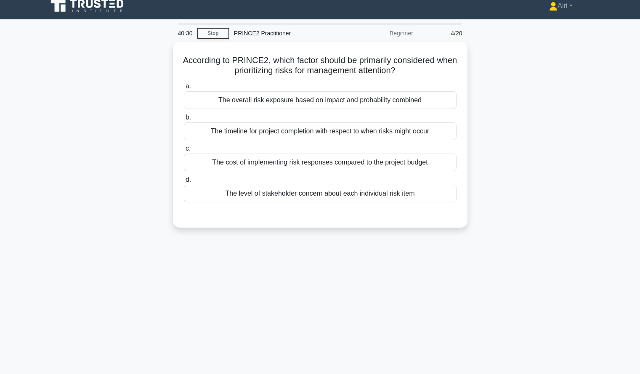
scroll to position [0, 0]
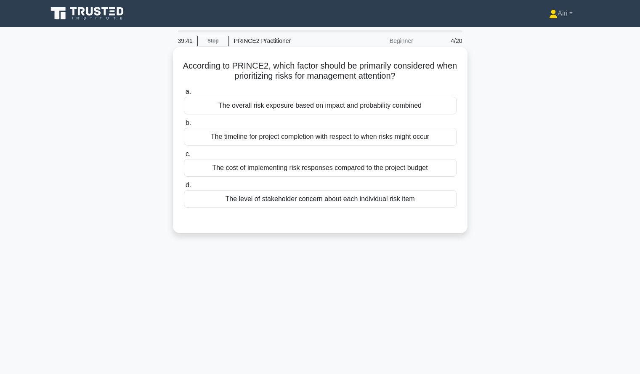
click at [403, 102] on div "The overall risk exposure based on impact and probability combined" at bounding box center [320, 106] width 273 height 18
click at [184, 95] on input "a. The overall risk exposure based on impact and probability combined" at bounding box center [184, 91] width 0 height 5
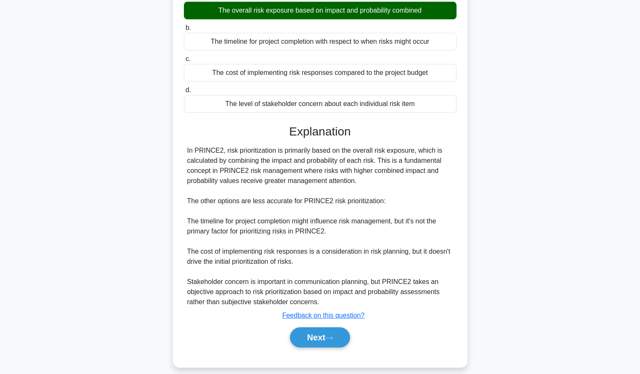
scroll to position [105, 0]
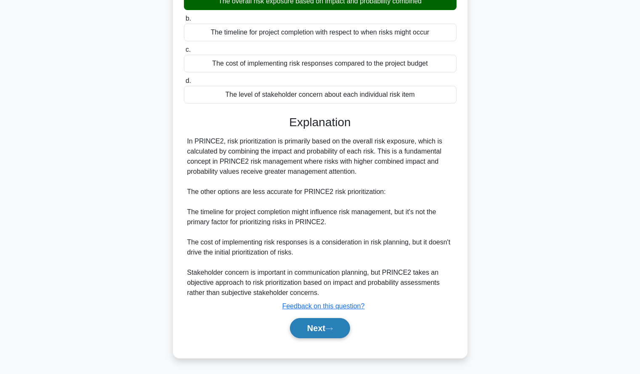
click at [316, 329] on button "Next" at bounding box center [320, 328] width 60 height 20
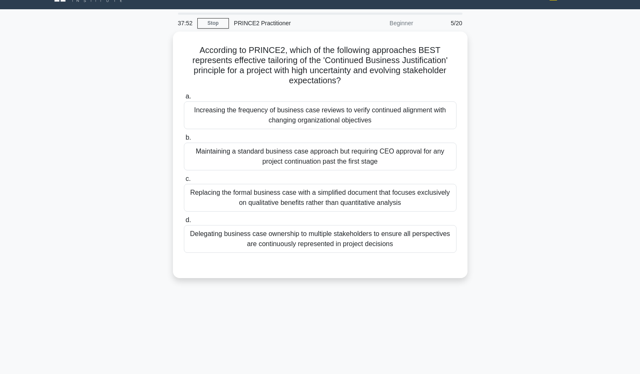
scroll to position [18, 0]
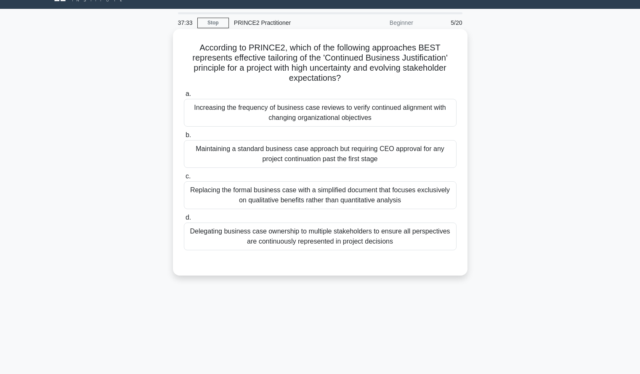
click at [432, 120] on div "Increasing the frequency of business case reviews to verify continued alignment…" at bounding box center [320, 113] width 273 height 28
click at [184, 97] on input "a. Increasing the frequency of business case reviews to verify continued alignm…" at bounding box center [184, 93] width 0 height 5
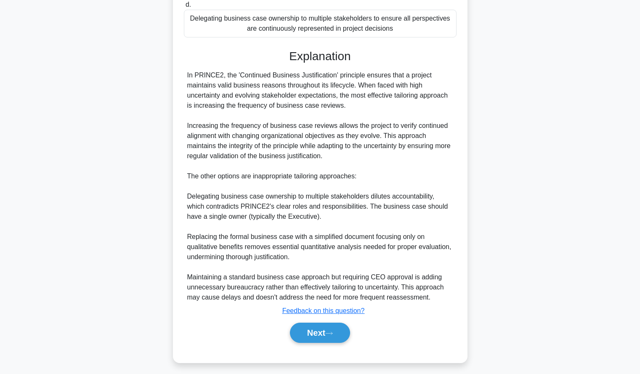
scroll to position [236, 0]
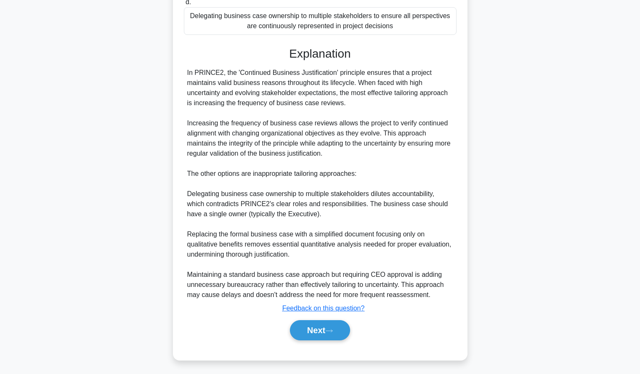
click at [509, 177] on div "According to PRINCE2, which of the following approaches BEST represents effecti…" at bounding box center [319, 92] width 555 height 557
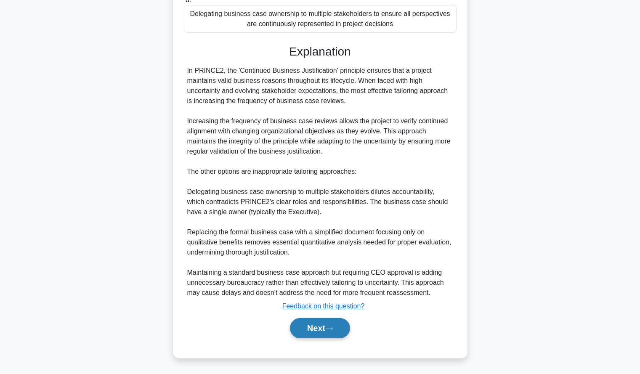
click at [308, 323] on button "Next" at bounding box center [320, 328] width 60 height 20
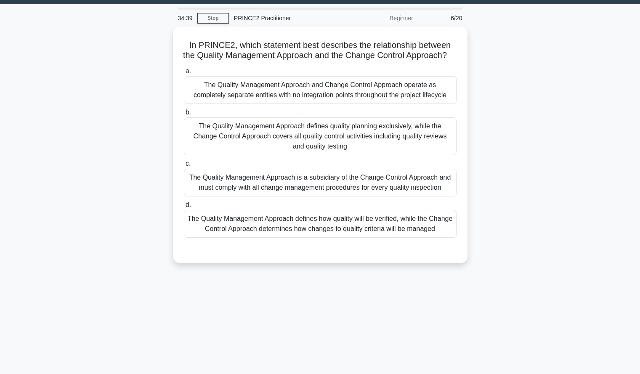
scroll to position [23, 0]
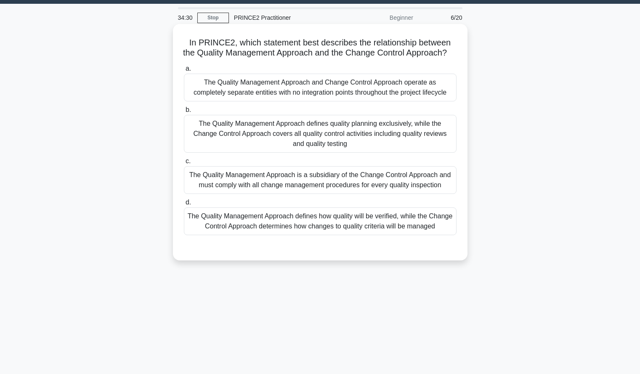
click at [414, 232] on div "The Quality Management Approach defines how quality will be verified, while the…" at bounding box center [320, 221] width 273 height 28
click at [184, 205] on input "d. The Quality Management Approach defines how quality will be verified, while …" at bounding box center [184, 202] width 0 height 5
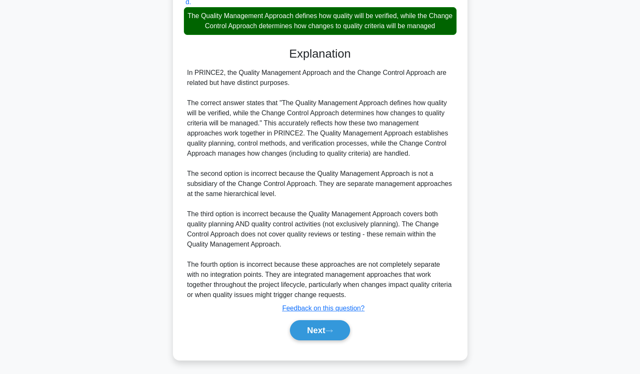
scroll to position [236, 0]
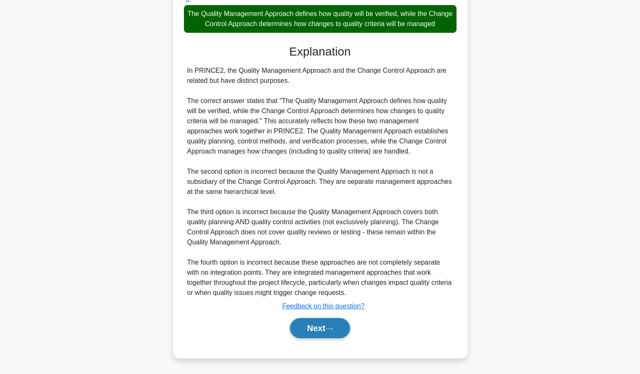
click at [344, 327] on button "Next" at bounding box center [320, 328] width 60 height 20
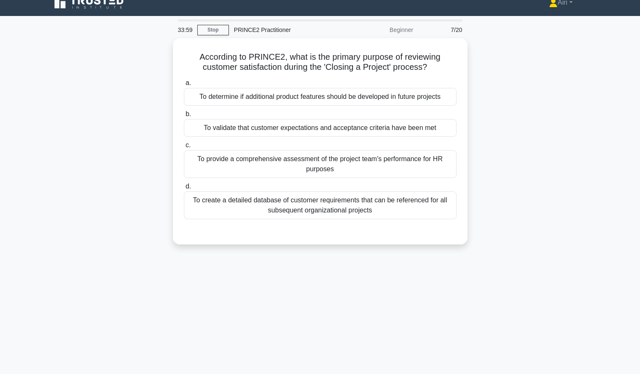
scroll to position [7, 0]
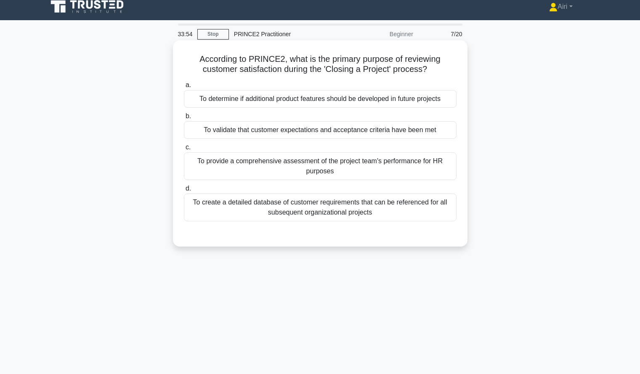
click at [425, 129] on div "To validate that customer expectations and acceptance criteria have been met" at bounding box center [320, 130] width 273 height 18
click at [184, 119] on input "b. To validate that customer expectations and acceptance criteria have been met" at bounding box center [184, 116] width 0 height 5
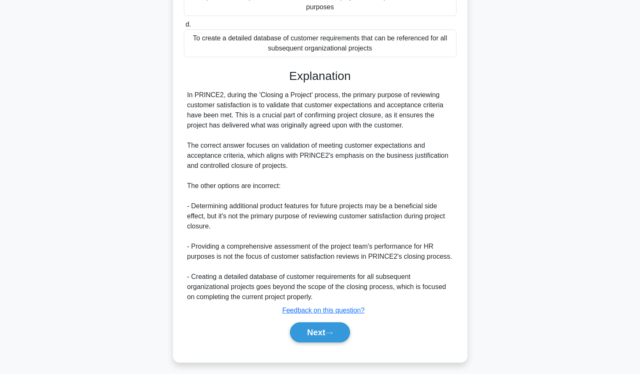
scroll to position [175, 0]
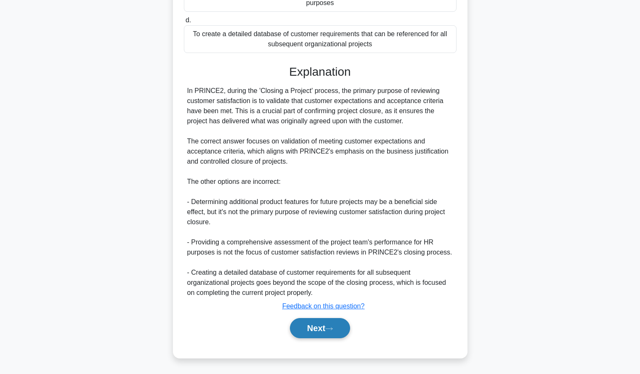
click at [305, 330] on button "Next" at bounding box center [320, 328] width 60 height 20
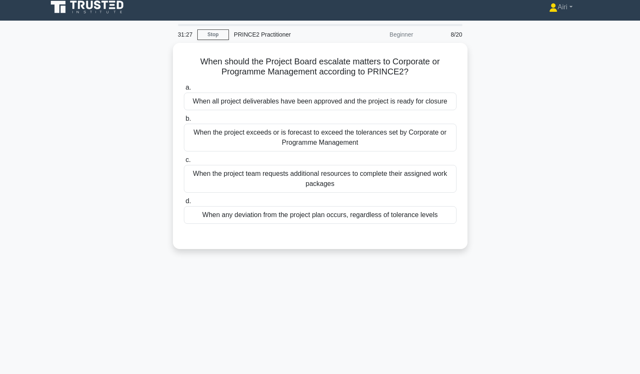
scroll to position [7, 0]
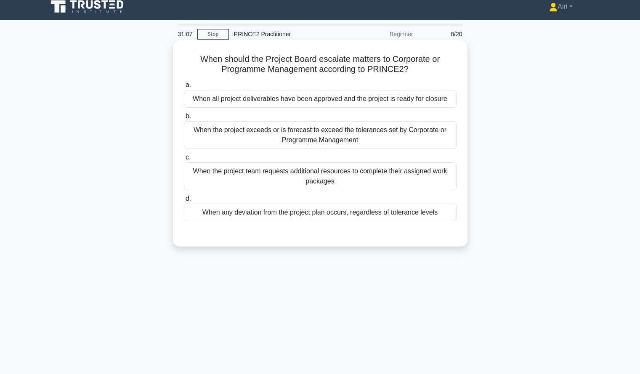
click at [395, 103] on div "When all project deliverables have been approved and the project is ready for c…" at bounding box center [320, 99] width 273 height 18
click at [184, 88] on input "a. When all project deliverables have been approved and the project is ready fo…" at bounding box center [184, 84] width 0 height 5
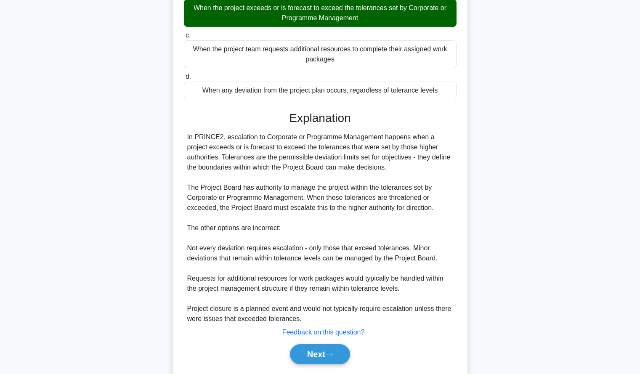
scroll to position [156, 0]
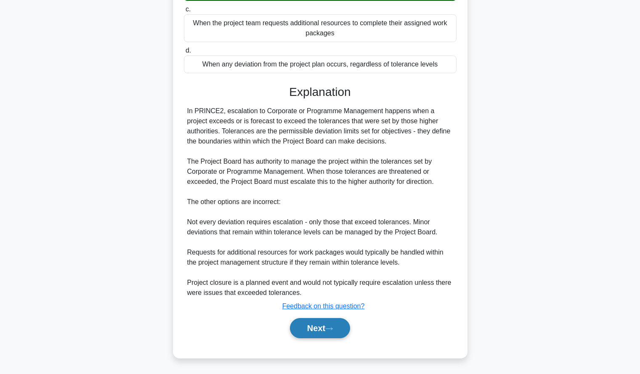
click at [318, 322] on button "Next" at bounding box center [320, 328] width 60 height 20
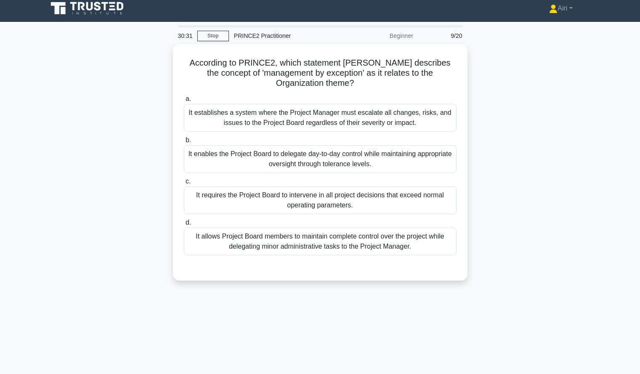
scroll to position [5, 0]
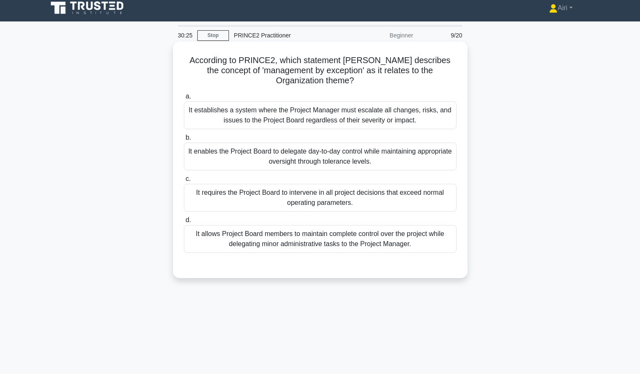
click at [409, 149] on div "It enables the Project Board to delegate day-to-day control while maintaining a…" at bounding box center [320, 157] width 273 height 28
click at [184, 141] on input "b. It enables the Project Board to delegate day-to-day control while maintainin…" at bounding box center [184, 137] width 0 height 5
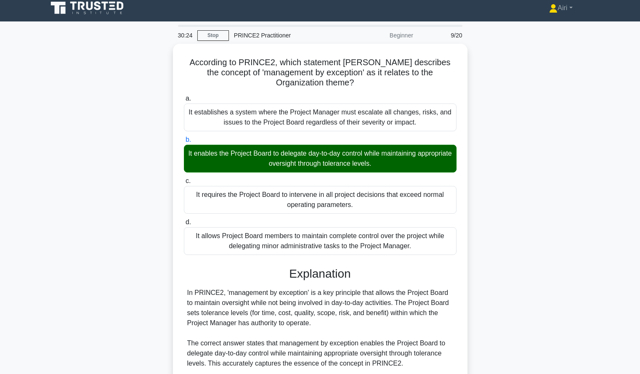
scroll to position [206, 0]
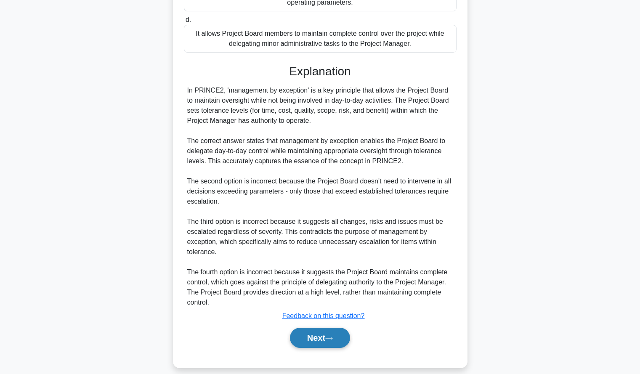
click at [313, 328] on button "Next" at bounding box center [320, 338] width 60 height 20
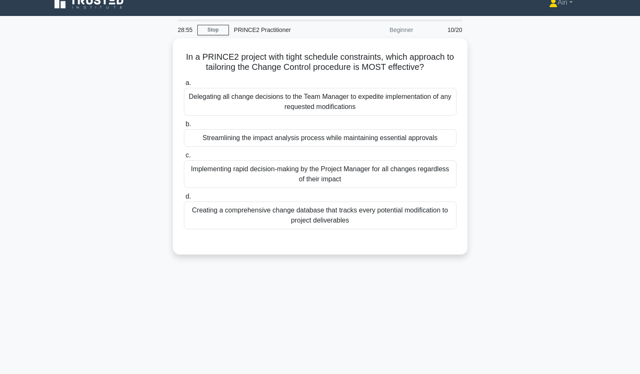
scroll to position [11, 0]
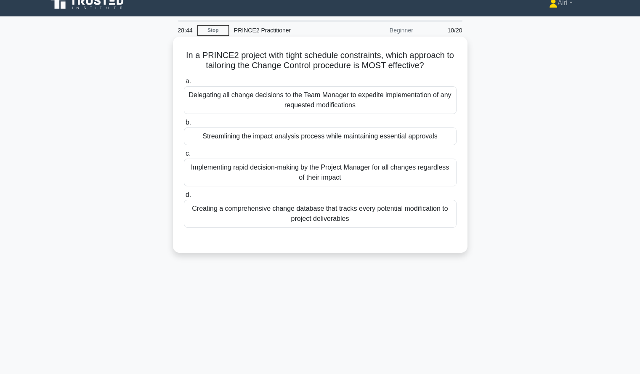
click at [442, 136] on div "Streamlining the impact analysis process while maintaining essential approvals" at bounding box center [320, 136] width 273 height 18
click at [184, 125] on input "b. Streamlining the impact analysis process while maintaining essential approva…" at bounding box center [184, 122] width 0 height 5
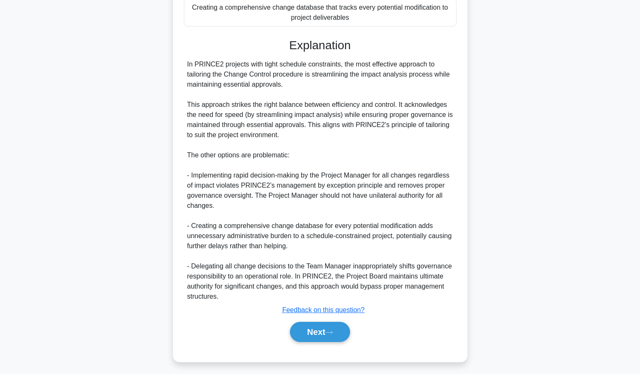
scroll to position [216, 0]
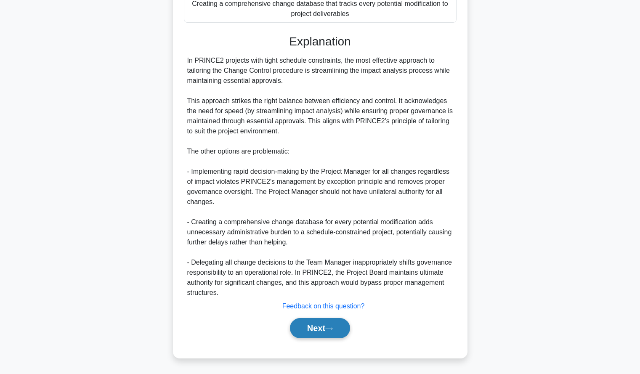
click at [303, 324] on button "Next" at bounding box center [320, 328] width 60 height 20
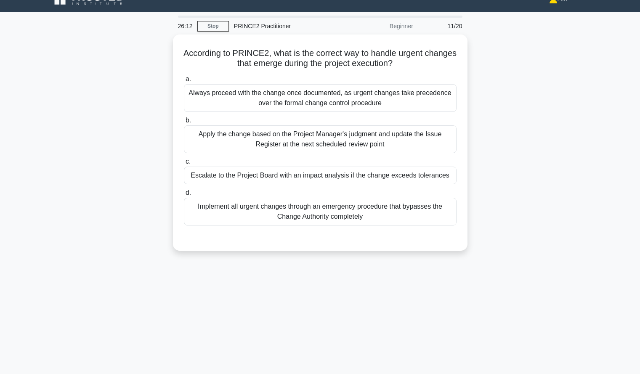
scroll to position [15, 0]
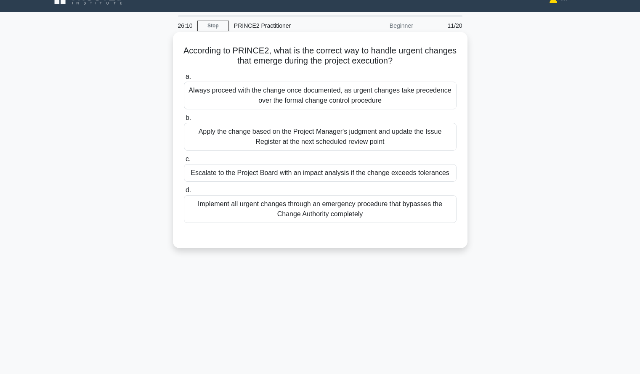
click at [446, 174] on div "Escalate to the Project Board with an impact analysis if the change exceeds tol…" at bounding box center [320, 173] width 273 height 18
click at [184, 162] on input "c. Escalate to the Project Board with an impact analysis if the change exceeds …" at bounding box center [184, 159] width 0 height 5
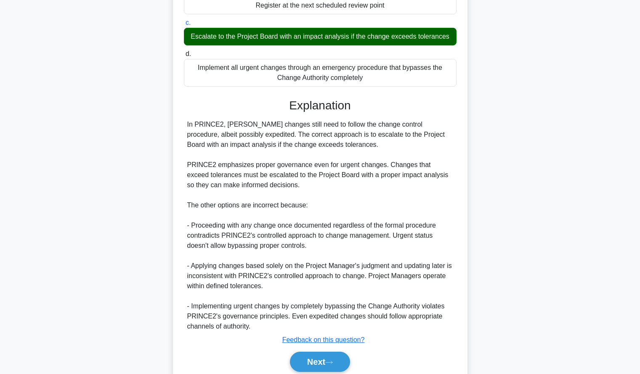
scroll to position [186, 0]
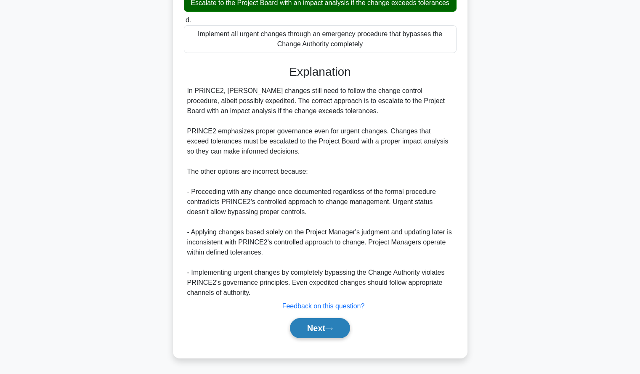
click at [325, 327] on button "Next" at bounding box center [320, 328] width 60 height 20
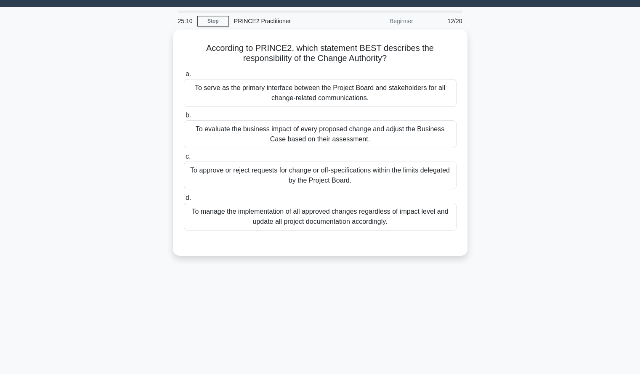
scroll to position [19, 0]
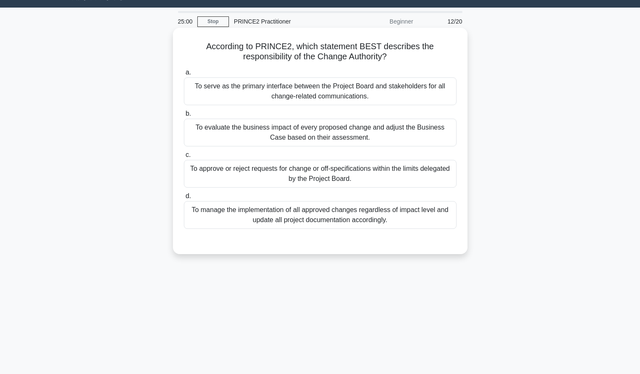
click at [425, 172] on div "To approve or reject requests for change or off-specifications within the limit…" at bounding box center [320, 174] width 273 height 28
click at [184, 158] on input "c. To approve or reject requests for change or off-specifications within the li…" at bounding box center [184, 154] width 0 height 5
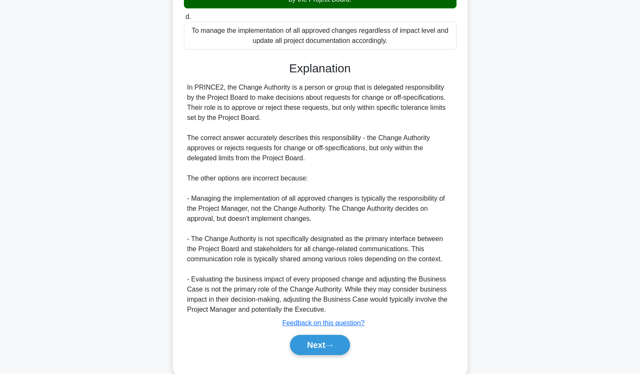
scroll to position [216, 0]
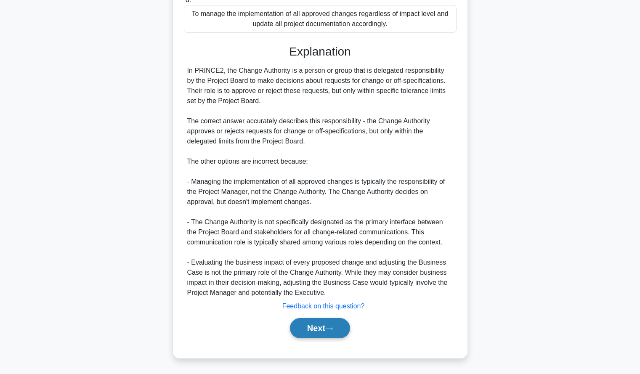
click at [339, 334] on button "Next" at bounding box center [320, 328] width 60 height 20
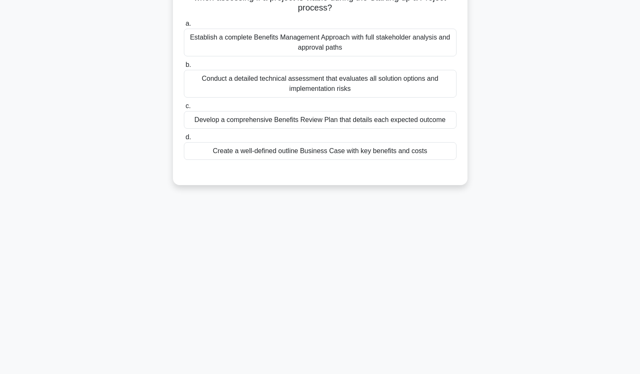
scroll to position [0, 0]
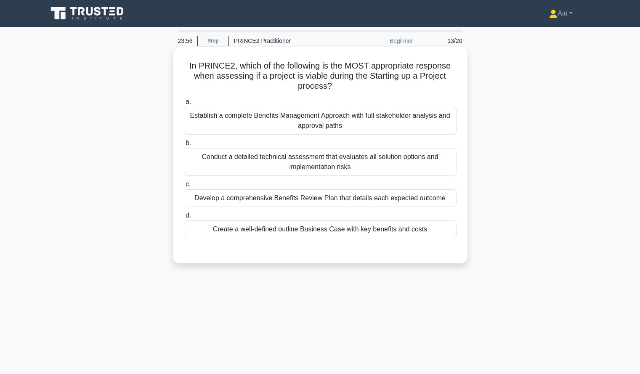
click at [426, 230] on div "Create a well-defined outline Business Case with key benefits and costs" at bounding box center [320, 229] width 273 height 18
click at [184, 218] on input "d. Create a well-defined outline Business Case with key benefits and costs" at bounding box center [184, 215] width 0 height 5
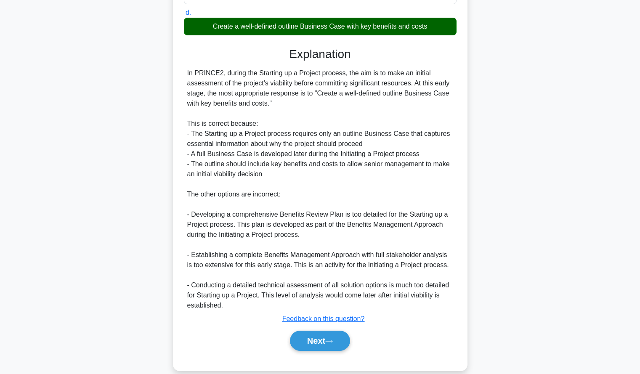
scroll to position [216, 0]
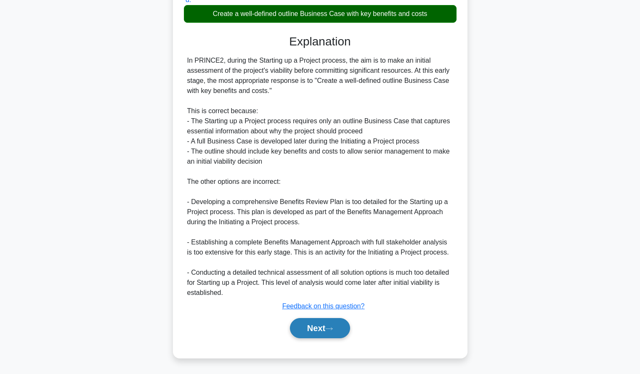
click at [307, 324] on button "Next" at bounding box center [320, 328] width 60 height 20
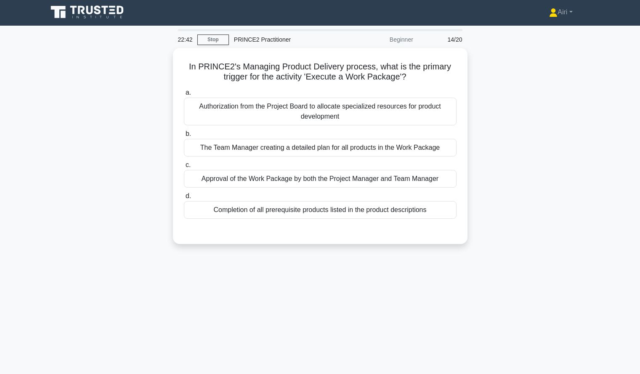
scroll to position [2, 0]
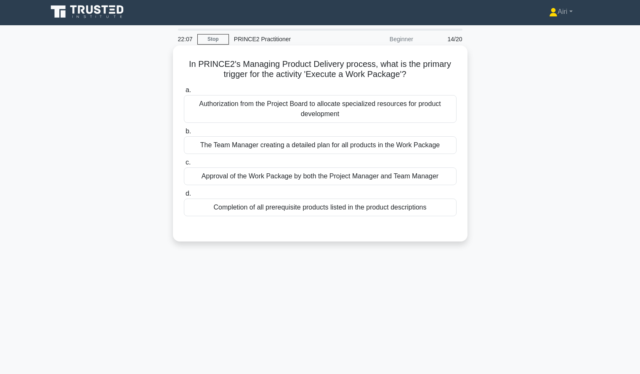
click at [442, 145] on div "The Team Manager creating a detailed plan for all products in the Work Package" at bounding box center [320, 145] width 273 height 18
click at [184, 134] on input "b. The Team Manager creating a detailed plan for all products in the Work Packa…" at bounding box center [184, 131] width 0 height 5
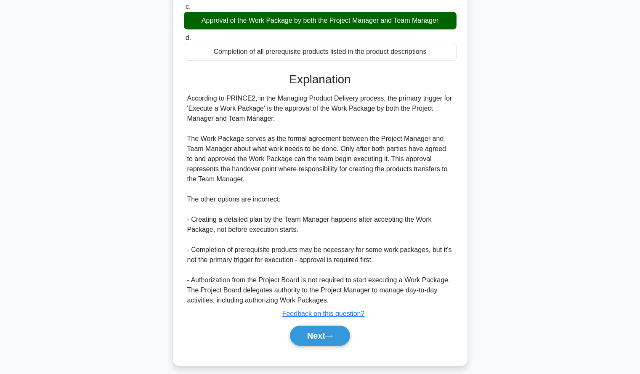
scroll to position [166, 0]
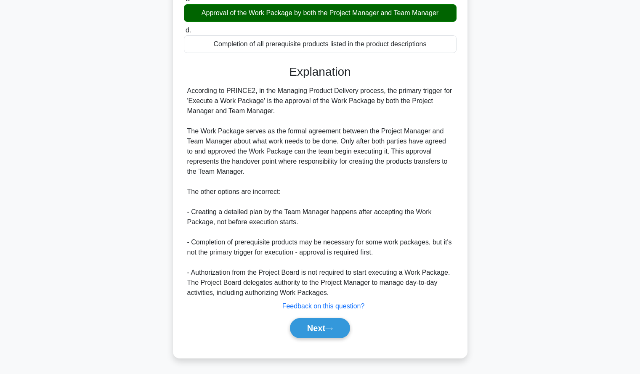
click at [293, 316] on div "Next" at bounding box center [320, 328] width 273 height 27
click at [307, 327] on button "Next" at bounding box center [320, 328] width 60 height 20
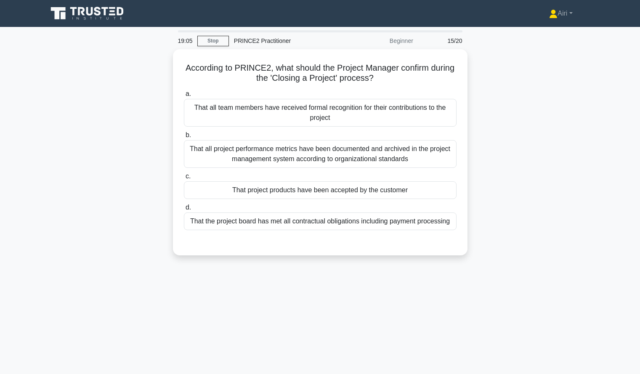
scroll to position [2, 0]
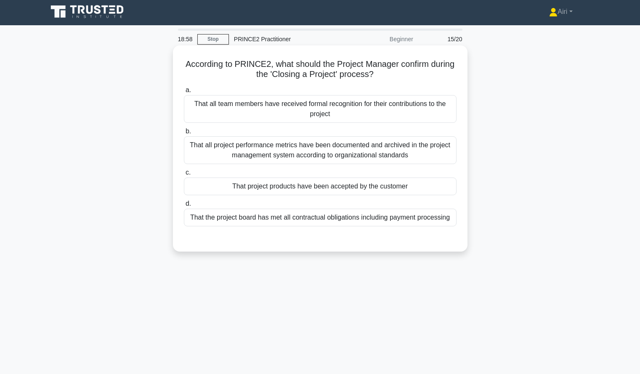
click at [406, 187] on div "That project products have been accepted by the customer" at bounding box center [320, 187] width 273 height 18
click at [184, 175] on input "c. That project products have been accepted by the customer" at bounding box center [184, 172] width 0 height 5
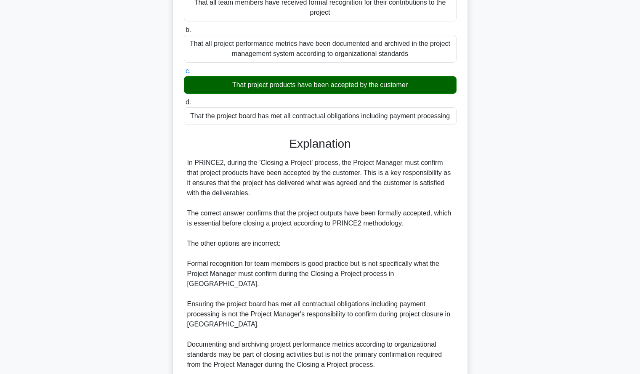
scroll to position [165, 0]
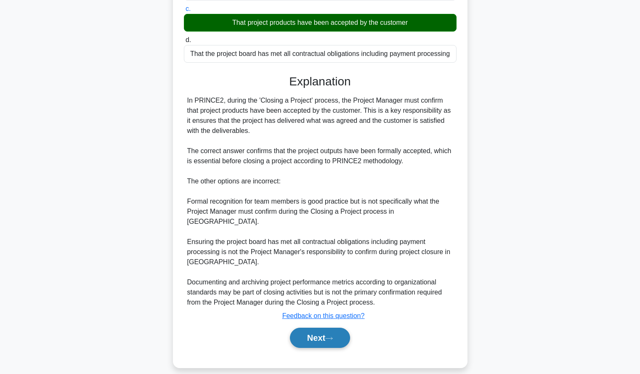
click at [330, 332] on button "Next" at bounding box center [320, 338] width 60 height 20
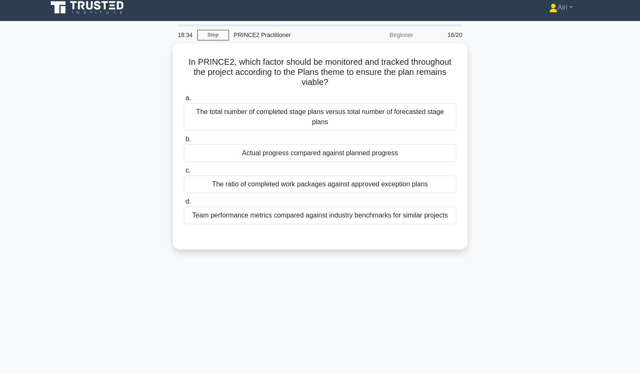
scroll to position [6, 0]
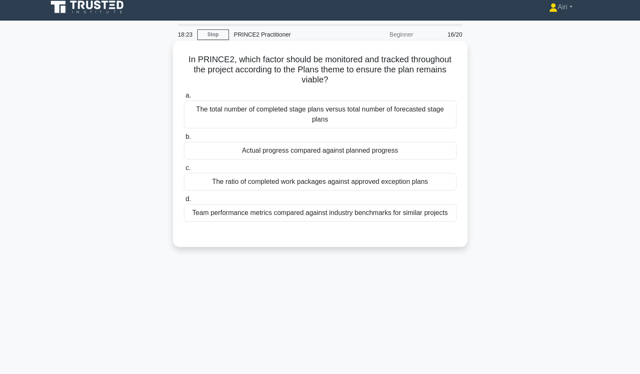
drag, startPoint x: 417, startPoint y: 154, endPoint x: 365, endPoint y: 156, distance: 52.2
click at [365, 156] on div "Actual progress compared against planned progress" at bounding box center [320, 151] width 273 height 18
click at [184, 140] on input "b. Actual progress compared against planned progress" at bounding box center [184, 136] width 0 height 5
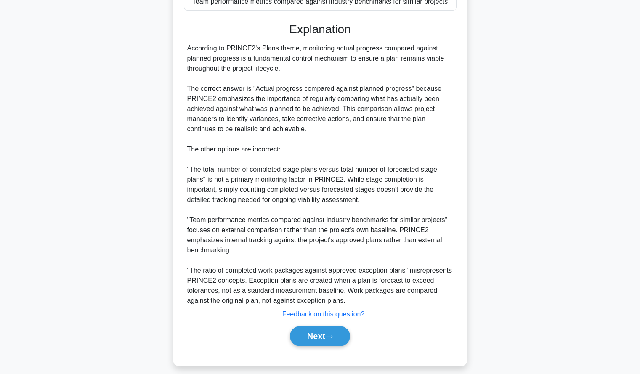
scroll to position [226, 0]
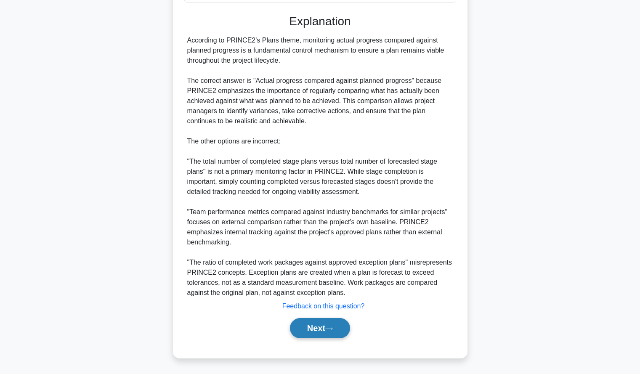
click at [300, 328] on button "Next" at bounding box center [320, 328] width 60 height 20
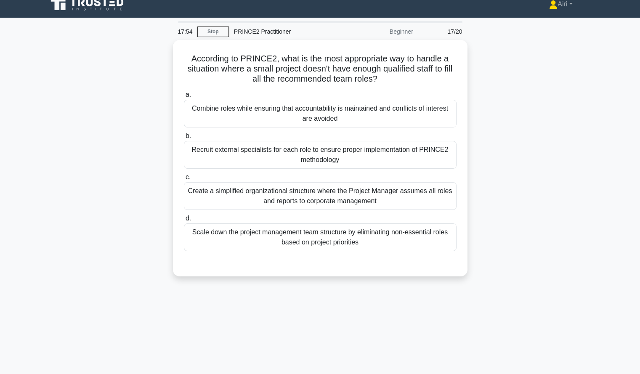
scroll to position [0, 0]
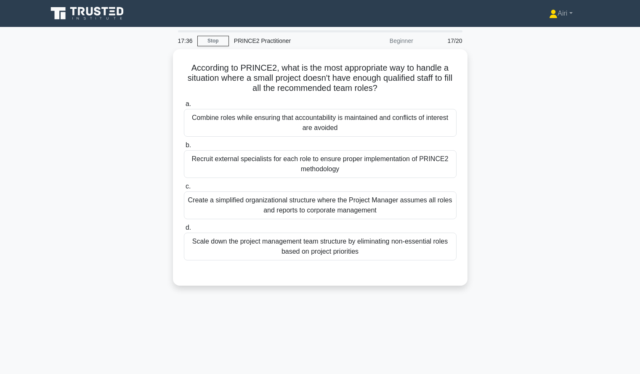
click at [402, 339] on div "17:36 Stop PRINCE2 Practitioner Beginner 17/20 According to PRINCE2, what is th…" at bounding box center [319, 240] width 555 height 421
click at [261, 307] on div "17:04 Stop PRINCE2 Practitioner Beginner 17/20 According to PRINCE2, what is th…" at bounding box center [319, 240] width 555 height 421
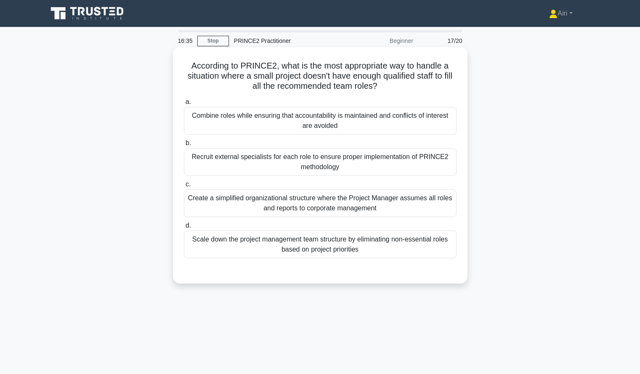
click at [271, 122] on div "Combine roles while ensuring that accountability is maintained and conflicts of…" at bounding box center [320, 121] width 273 height 28
click at [184, 105] on input "a. Combine roles while ensuring that accountability is maintained and conflicts…" at bounding box center [184, 101] width 0 height 5
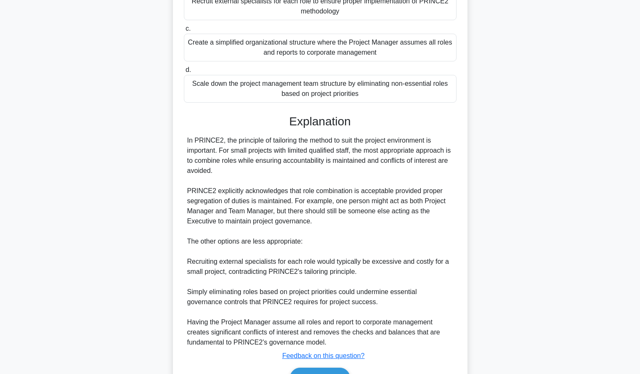
scroll to position [206, 0]
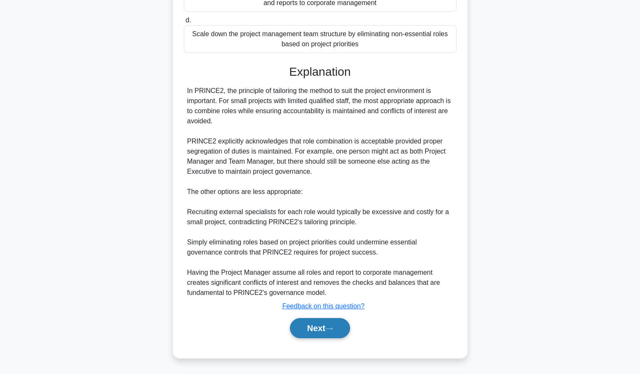
click at [305, 326] on button "Next" at bounding box center [320, 328] width 60 height 20
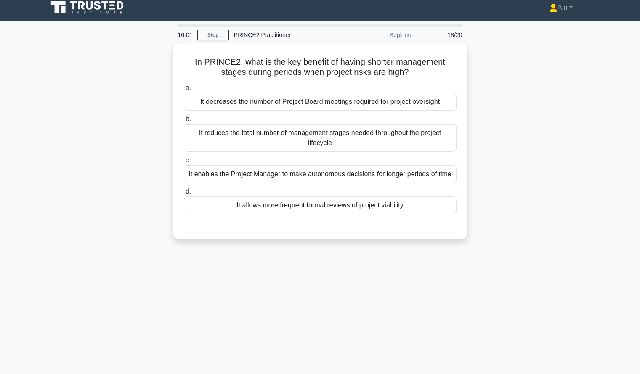
scroll to position [0, 0]
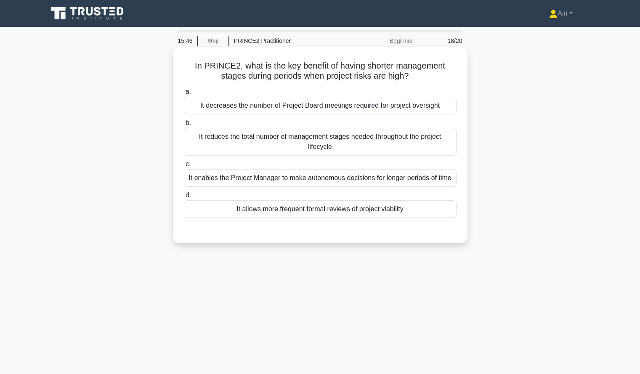
click at [426, 214] on div "It allows more frequent formal reviews of project viability" at bounding box center [320, 209] width 273 height 18
click at [184, 198] on input "d. It allows more frequent formal reviews of project viability" at bounding box center [184, 195] width 0 height 5
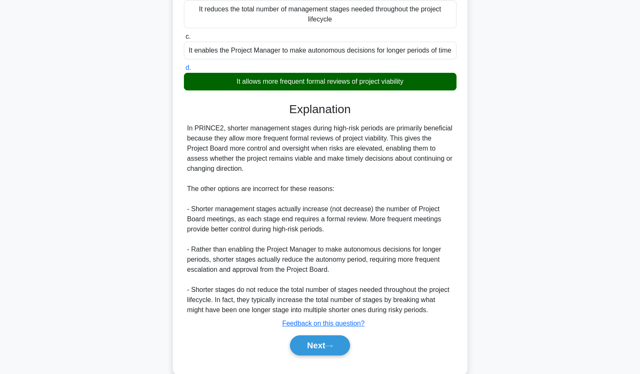
scroll to position [145, 0]
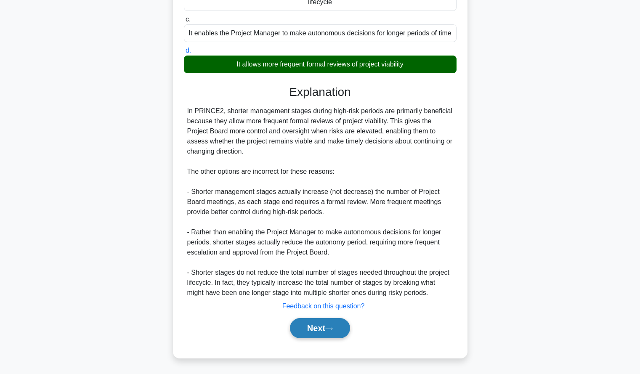
click at [322, 333] on button "Next" at bounding box center [320, 328] width 60 height 20
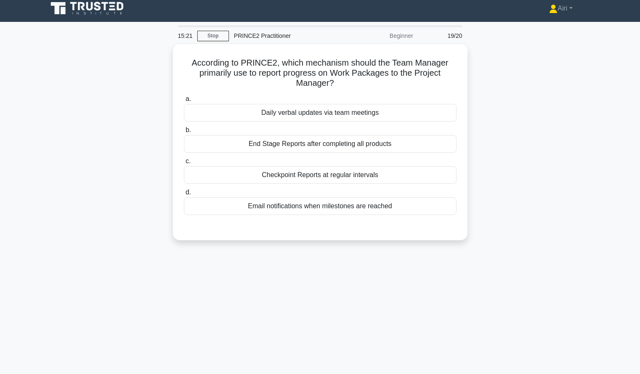
scroll to position [6, 0]
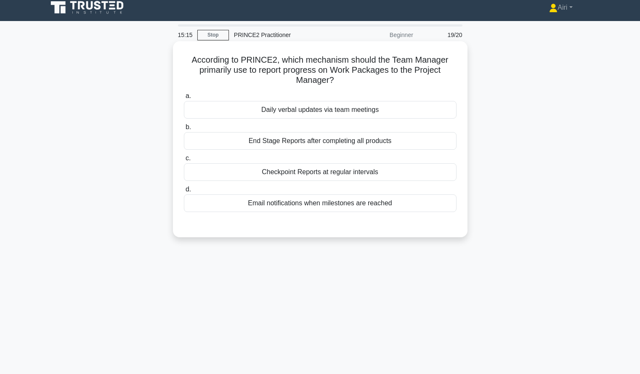
click at [436, 173] on div "Checkpoint Reports at regular intervals" at bounding box center [320, 172] width 273 height 18
click at [184, 161] on input "c. Checkpoint Reports at regular intervals" at bounding box center [184, 158] width 0 height 5
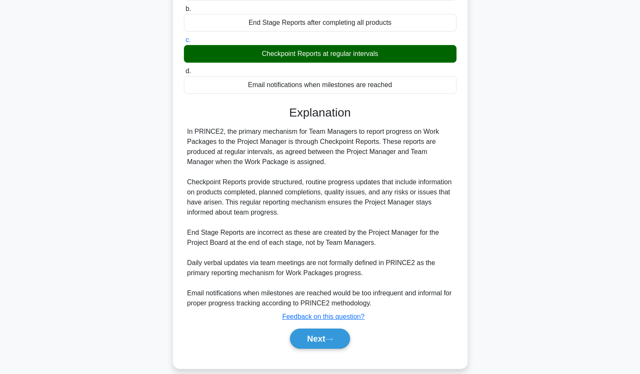
scroll to position [135, 0]
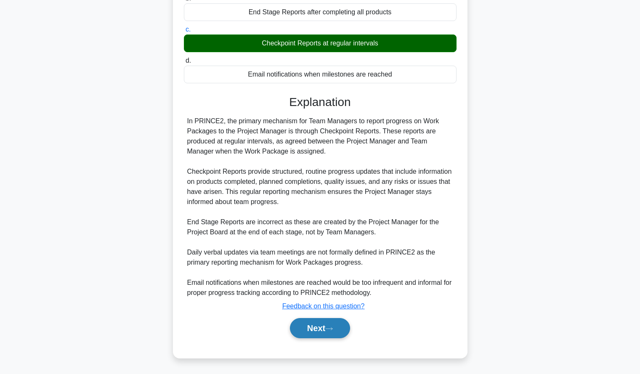
click at [305, 322] on button "Next" at bounding box center [320, 328] width 60 height 20
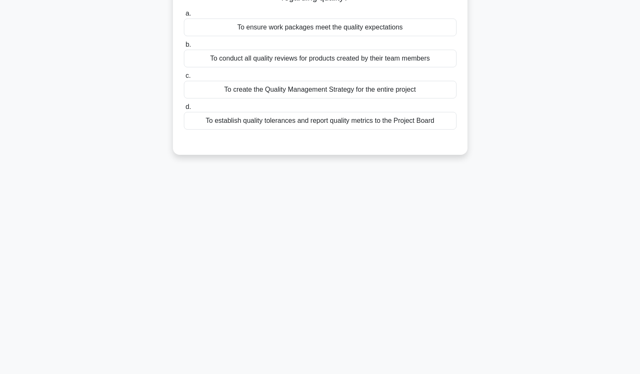
scroll to position [0, 0]
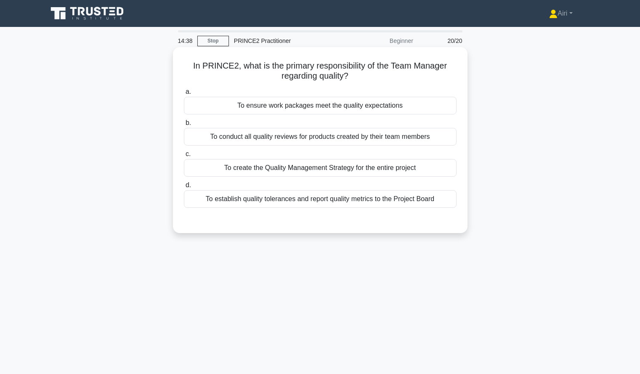
click at [427, 107] on div "To ensure work packages meet the quality expectations" at bounding box center [320, 106] width 273 height 18
click at [184, 95] on input "a. To ensure work packages meet the quality expectations" at bounding box center [184, 91] width 0 height 5
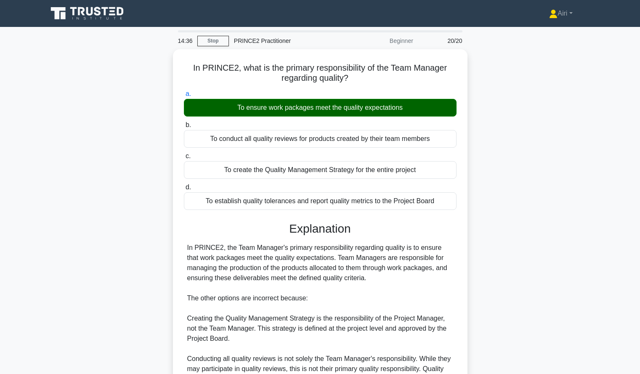
scroll to position [125, 0]
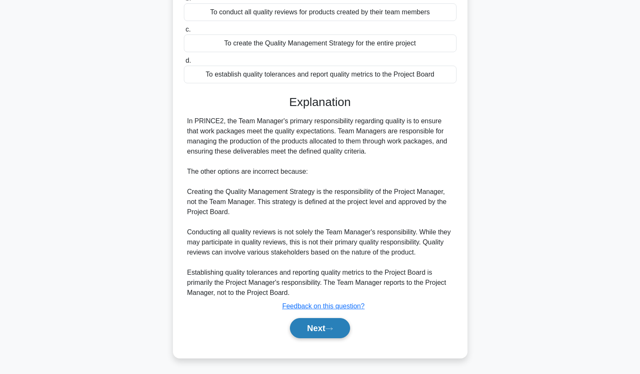
click at [310, 325] on button "Next" at bounding box center [320, 328] width 60 height 20
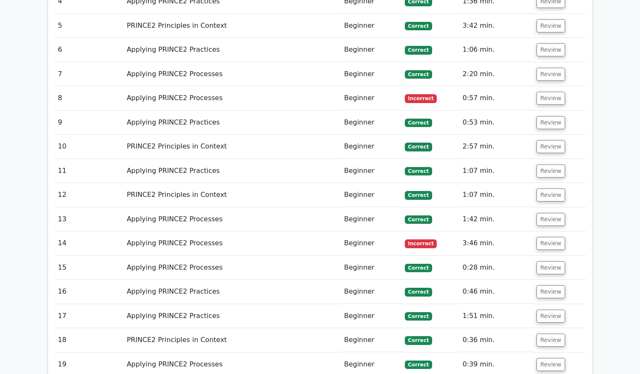
scroll to position [1015, 0]
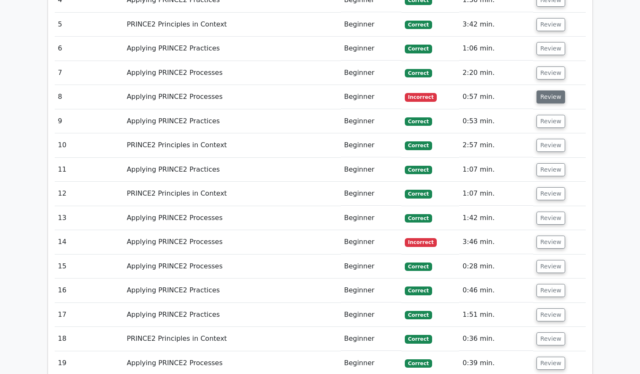
click at [545, 90] on button "Review" at bounding box center [551, 96] width 29 height 13
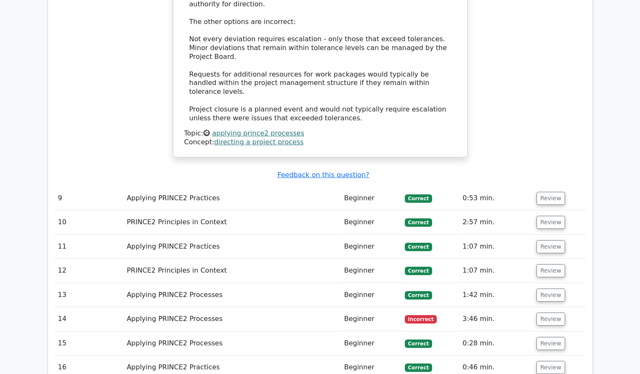
scroll to position [1421, 0]
click at [547, 312] on button "Review" at bounding box center [551, 318] width 29 height 13
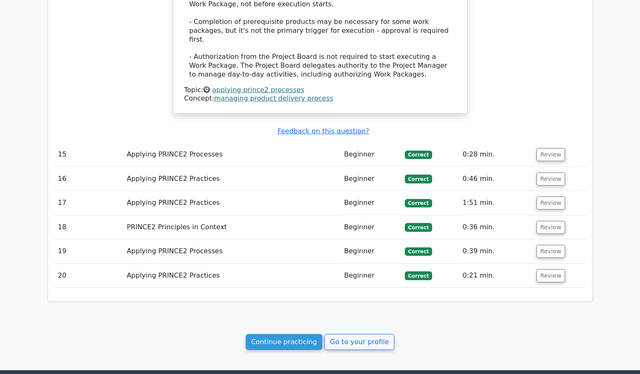
scroll to position [2079, 0]
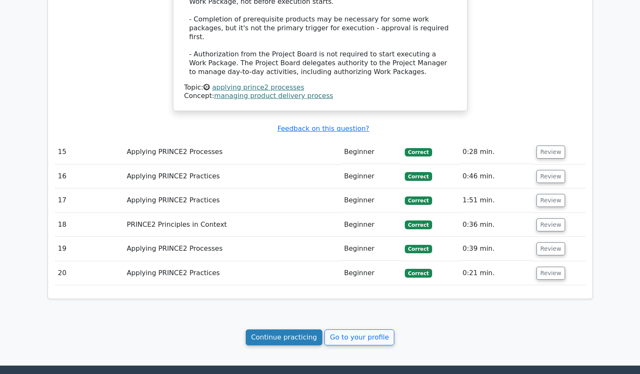
click at [271, 329] on link "Continue practicing" at bounding box center [284, 337] width 77 height 16
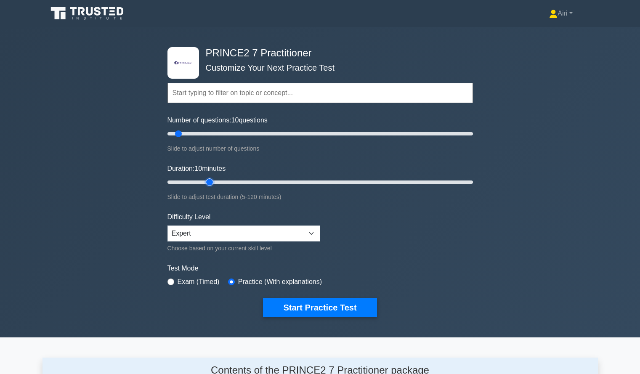
type input "20"
click at [216, 181] on input "Duration: 10 minutes" at bounding box center [319, 182] width 305 height 10
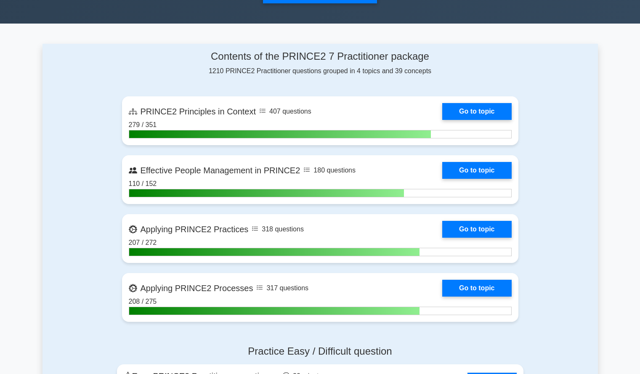
scroll to position [313, 0]
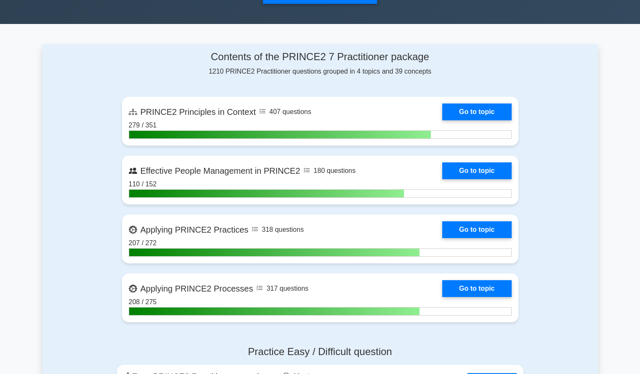
click at [84, 226] on div "Contents of the PRINCE2 7 Practitioner package 1210 PRINCE2 Practitioner questi…" at bounding box center [319, 191] width 555 height 295
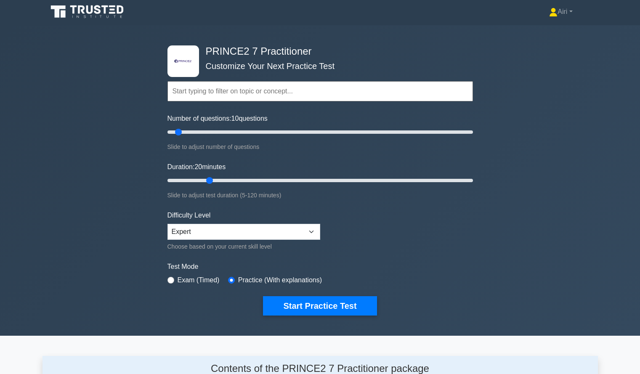
scroll to position [0, 0]
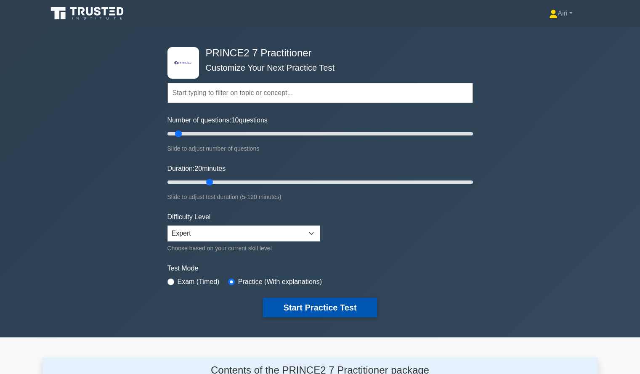
click at [279, 304] on button "Start Practice Test" at bounding box center [320, 307] width 114 height 19
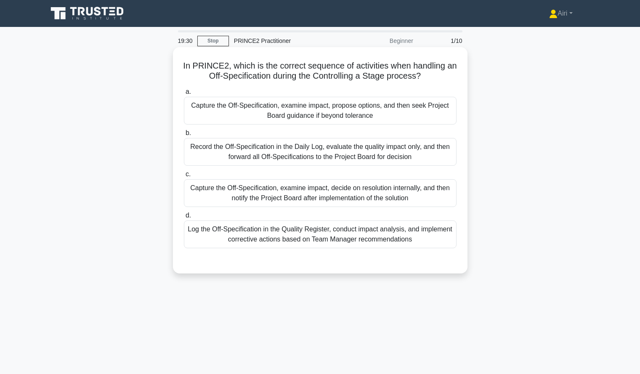
click at [422, 120] on div "Capture the Off-Specification, examine impact, propose options, and then seek P…" at bounding box center [320, 111] width 273 height 28
click at [184, 95] on input "a. Capture the Off-Specification, examine impact, propose options, and then see…" at bounding box center [184, 91] width 0 height 5
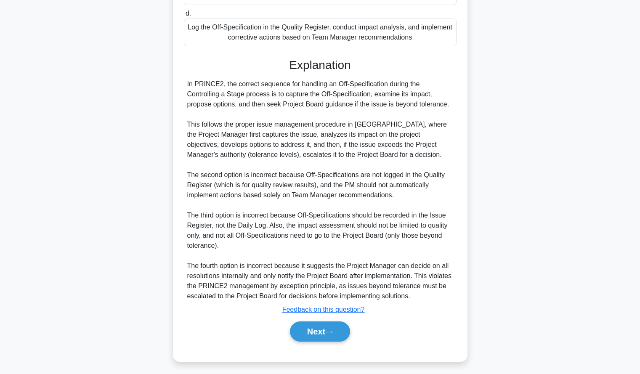
scroll to position [206, 0]
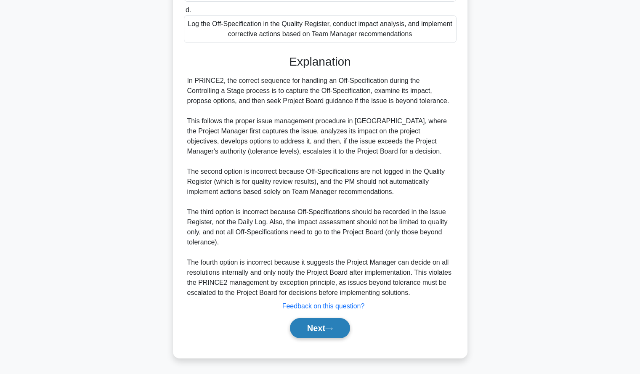
click at [301, 327] on button "Next" at bounding box center [320, 328] width 60 height 20
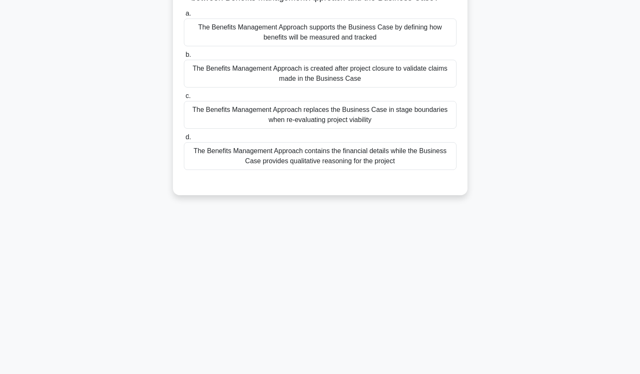
scroll to position [0, 0]
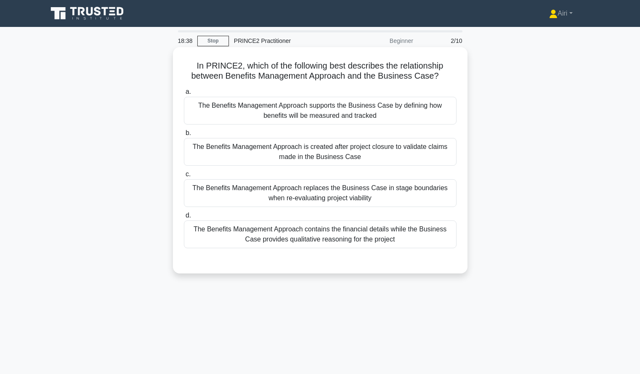
click at [417, 113] on div "The Benefits Management Approach supports the Business Case by defining how ben…" at bounding box center [320, 111] width 273 height 28
click at [184, 95] on input "a. The Benefits Management Approach supports the Business Case by defining how …" at bounding box center [184, 91] width 0 height 5
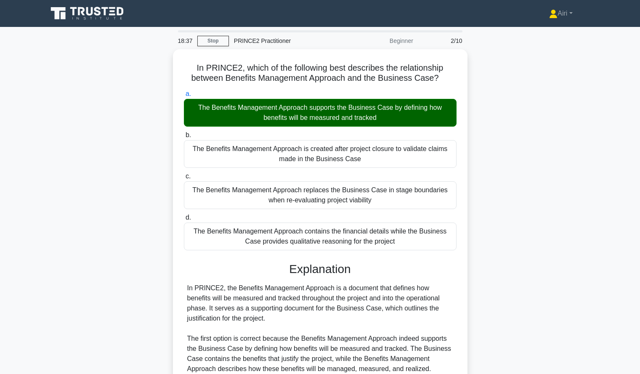
scroll to position [206, 0]
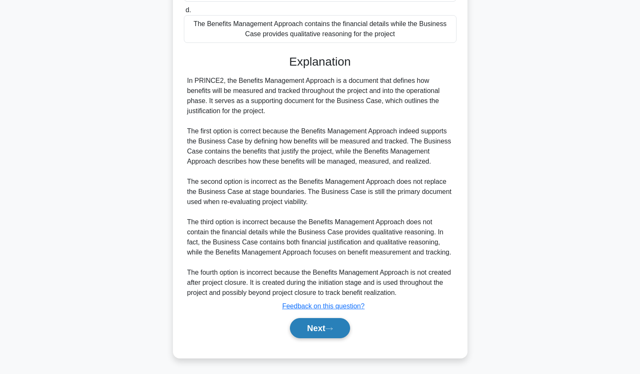
click at [316, 328] on button "Next" at bounding box center [320, 328] width 60 height 20
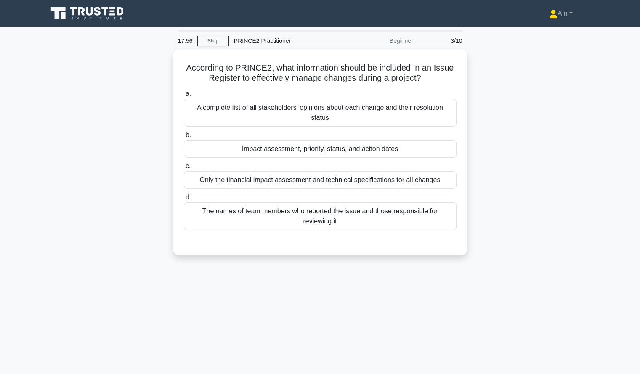
scroll to position [1, 0]
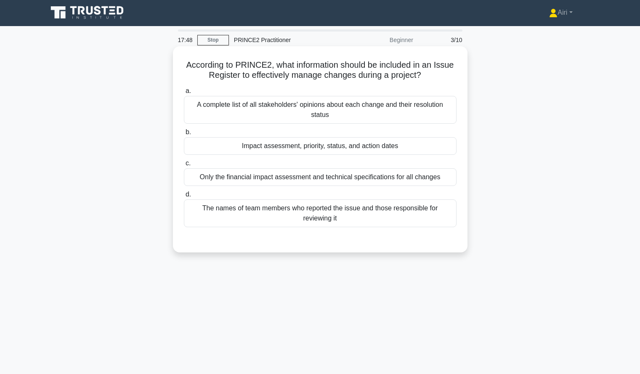
click at [428, 148] on div "Impact assessment, priority, status, and action dates" at bounding box center [320, 146] width 273 height 18
click at [184, 135] on input "b. Impact assessment, priority, status, and action dates" at bounding box center [184, 132] width 0 height 5
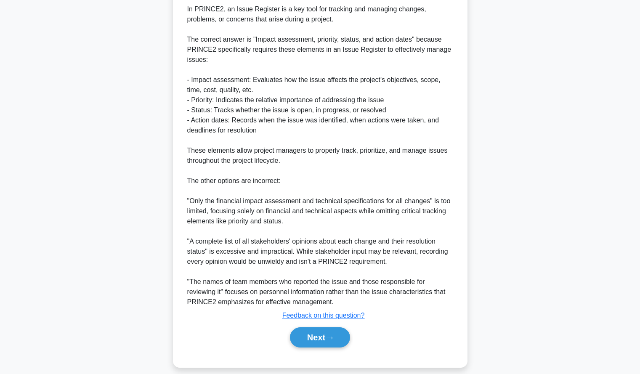
scroll to position [266, 0]
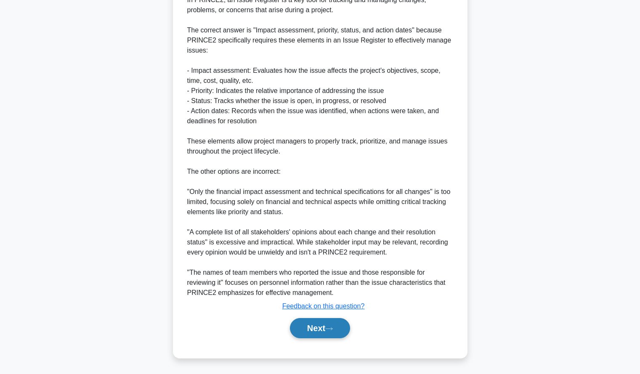
click at [298, 329] on button "Next" at bounding box center [320, 328] width 60 height 20
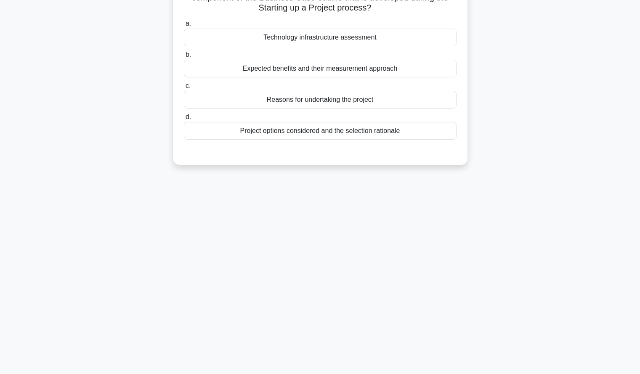
scroll to position [0, 0]
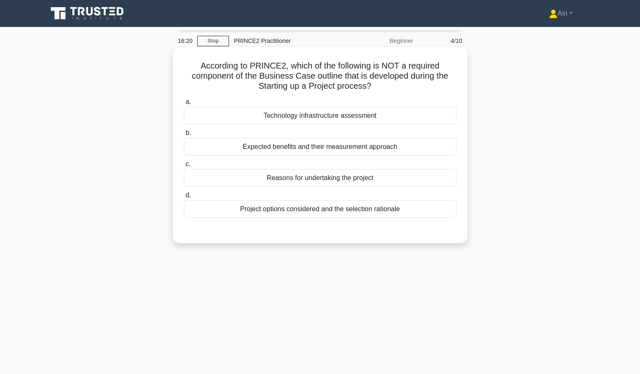
click at [409, 112] on div "Technology infrastructure assessment" at bounding box center [320, 116] width 273 height 18
click at [184, 105] on input "a. Technology infrastructure assessment" at bounding box center [184, 101] width 0 height 5
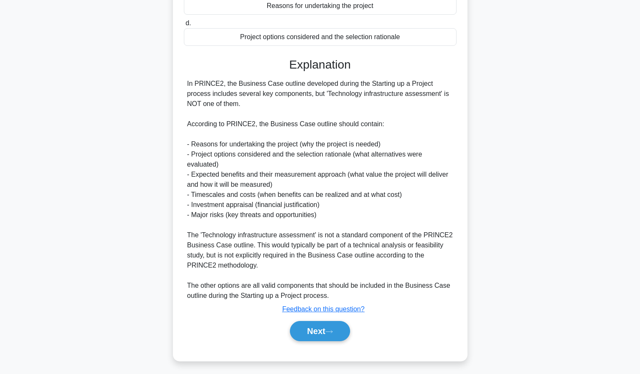
scroll to position [175, 0]
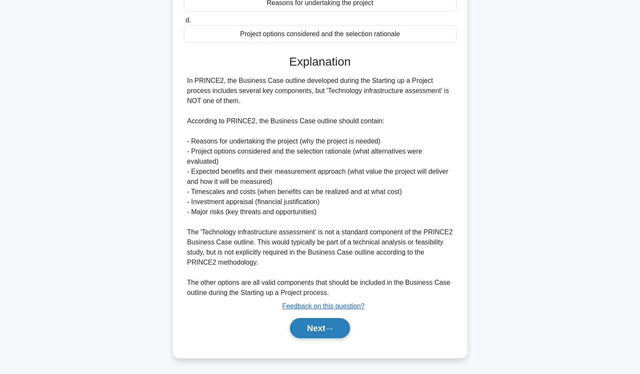
click at [329, 332] on button "Next" at bounding box center [320, 328] width 60 height 20
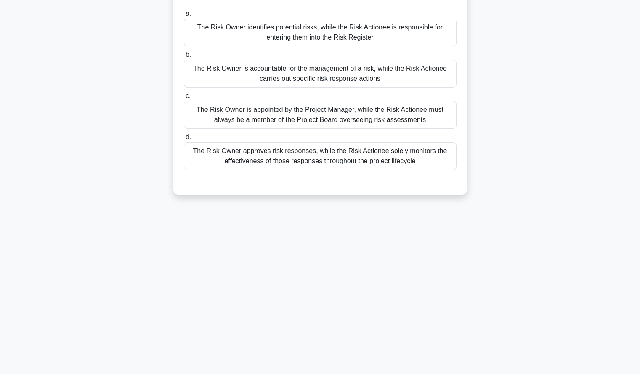
scroll to position [0, 0]
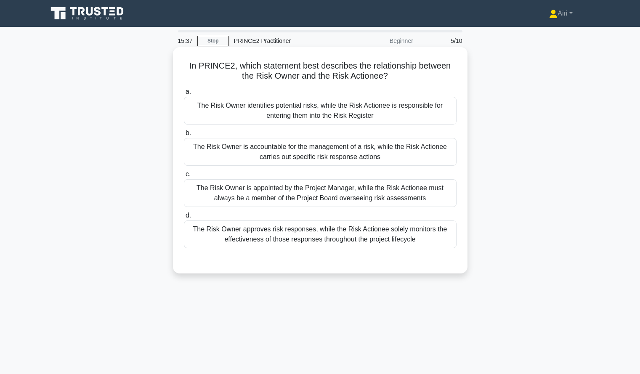
click at [431, 153] on div "The Risk Owner is accountable for the management of a risk, while the Risk Acti…" at bounding box center [320, 152] width 273 height 28
click at [184, 136] on input "b. The Risk Owner is accountable for the management of a risk, while the Risk A…" at bounding box center [184, 132] width 0 height 5
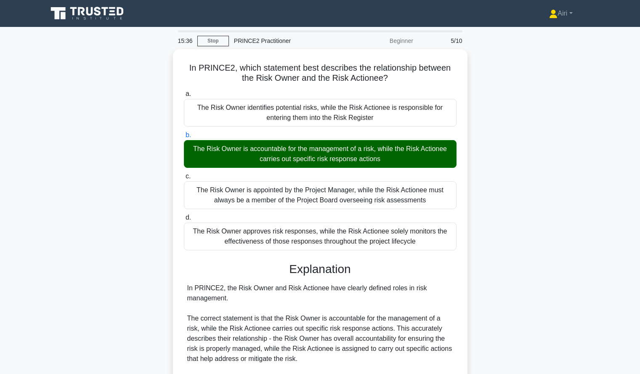
scroll to position [206, 0]
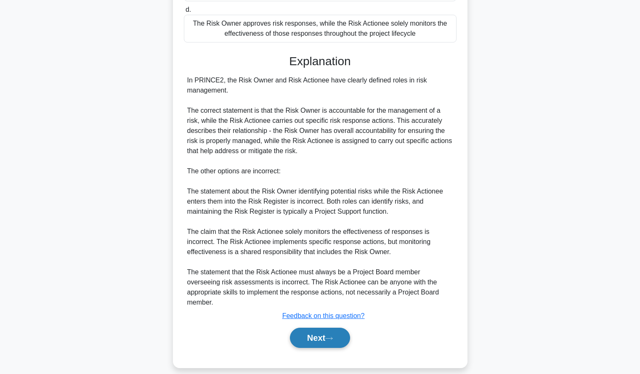
click at [315, 328] on button "Next" at bounding box center [320, 338] width 60 height 20
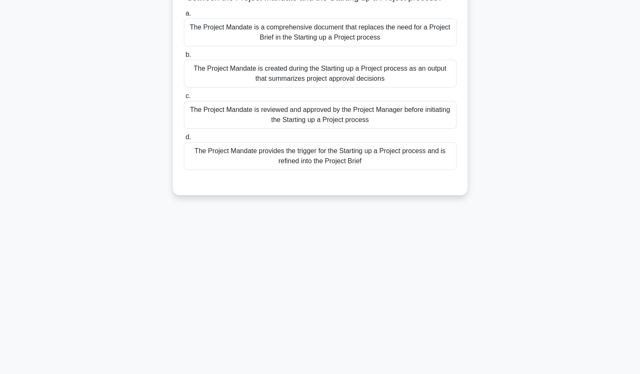
scroll to position [0, 0]
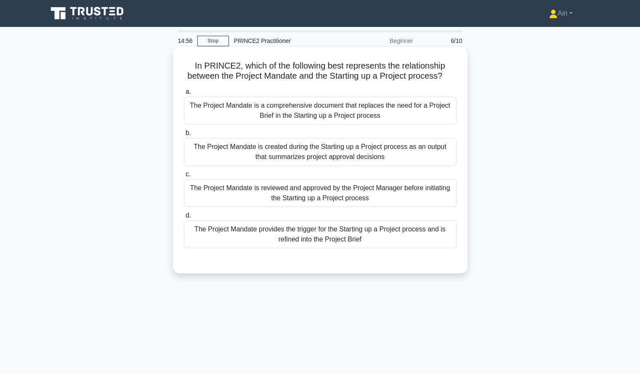
click at [411, 235] on div "The Project Mandate provides the trigger for the Starting up a Project process …" at bounding box center [320, 234] width 273 height 28
click at [184, 218] on input "d. The Project Mandate provides the trigger for the Starting up a Project proce…" at bounding box center [184, 215] width 0 height 5
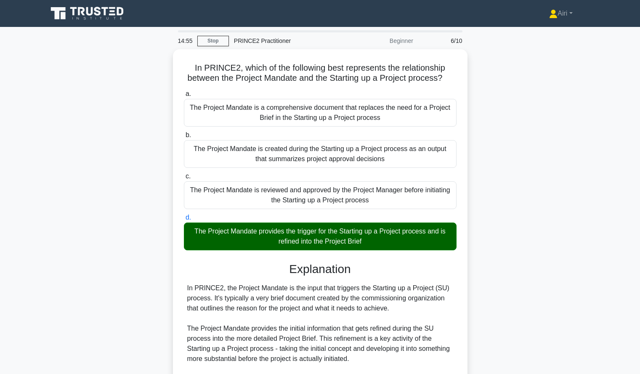
scroll to position [196, 0]
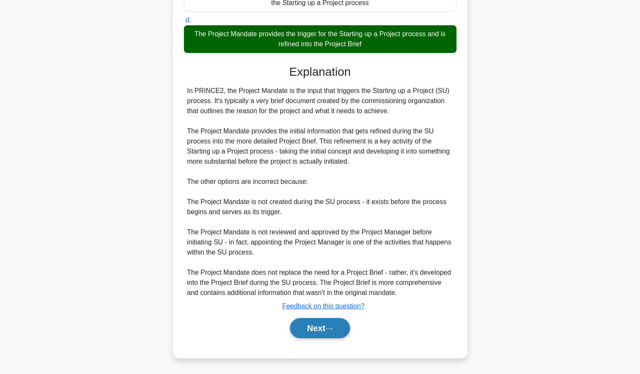
click at [307, 327] on button "Next" at bounding box center [320, 328] width 60 height 20
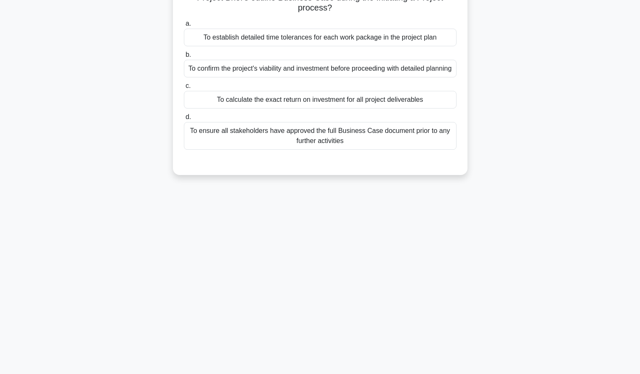
scroll to position [0, 0]
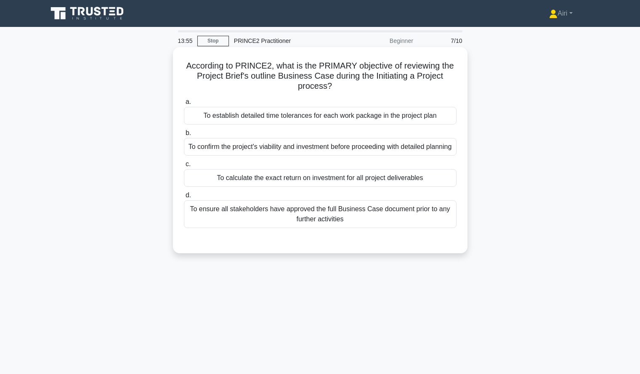
click at [408, 154] on div "To confirm the project's viability and investment before proceeding with detail…" at bounding box center [320, 147] width 273 height 18
click at [184, 136] on input "b. To confirm the project's viability and investment before proceeding with det…" at bounding box center [184, 132] width 0 height 5
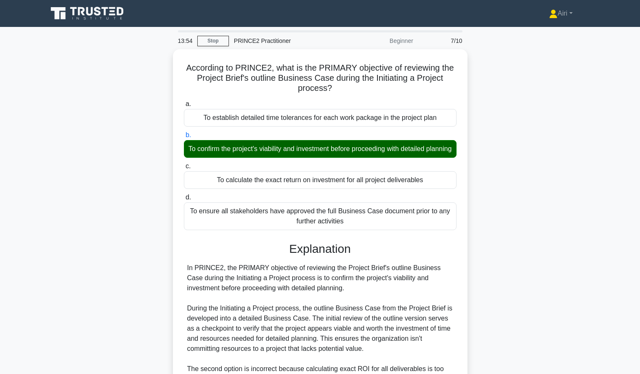
scroll to position [165, 0]
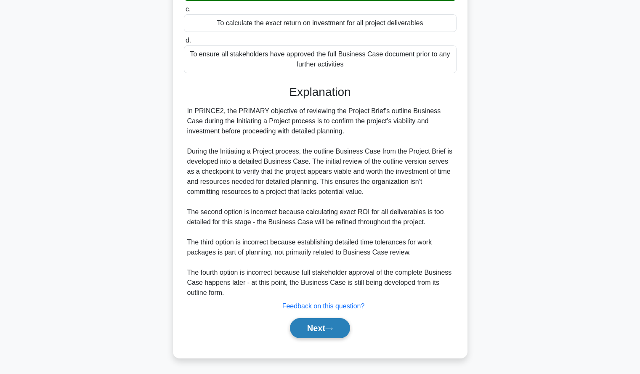
click at [319, 334] on button "Next" at bounding box center [320, 328] width 60 height 20
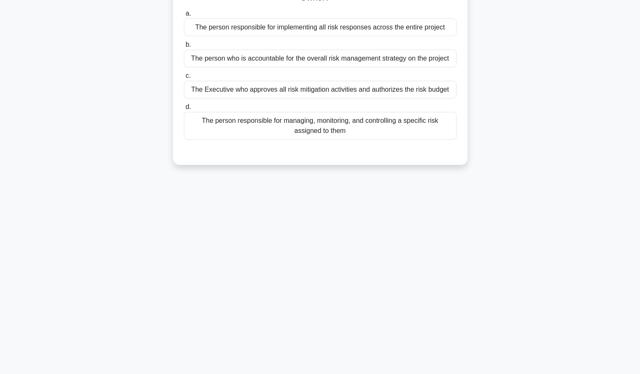
scroll to position [0, 0]
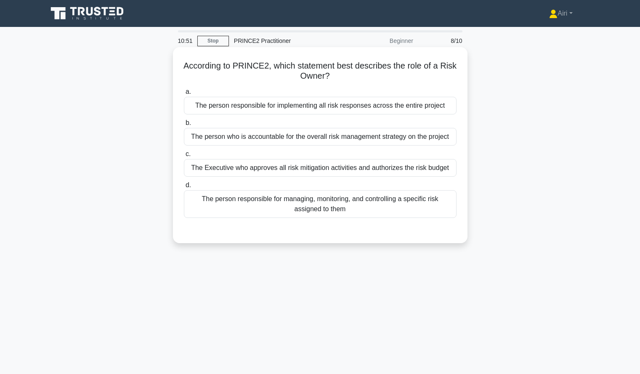
click at [416, 142] on div "The person who is accountable for the overall risk management strategy on the p…" at bounding box center [320, 137] width 273 height 18
click at [184, 126] on input "b. The person who is accountable for the overall risk management strategy on th…" at bounding box center [184, 122] width 0 height 5
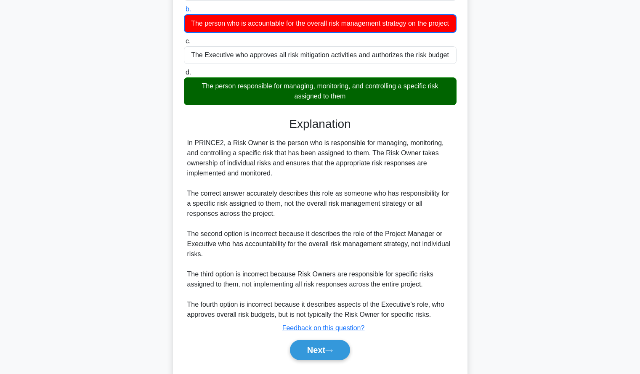
scroll to position [146, 0]
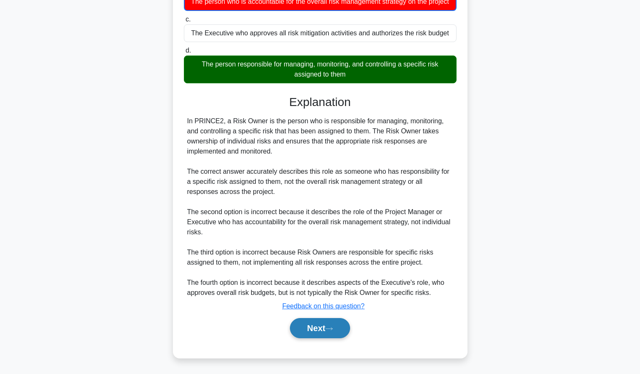
click at [305, 335] on button "Next" at bounding box center [320, 328] width 60 height 20
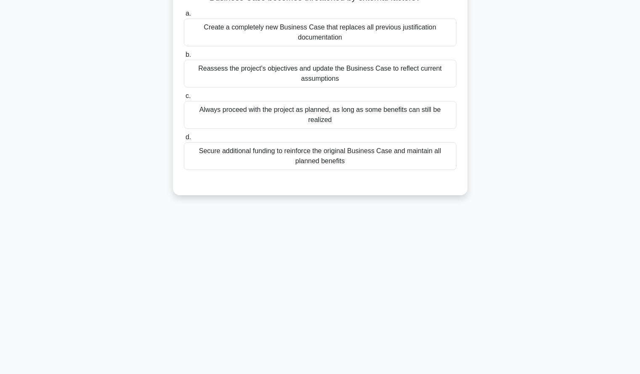
scroll to position [0, 0]
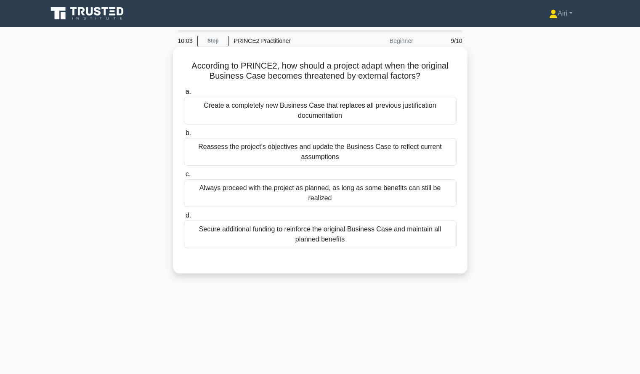
click at [410, 151] on div "Reassess the project's objectives and update the Business Case to reflect curre…" at bounding box center [320, 152] width 273 height 28
click at [184, 136] on input "b. Reassess the project's objectives and update the Business Case to reflect cu…" at bounding box center [184, 132] width 0 height 5
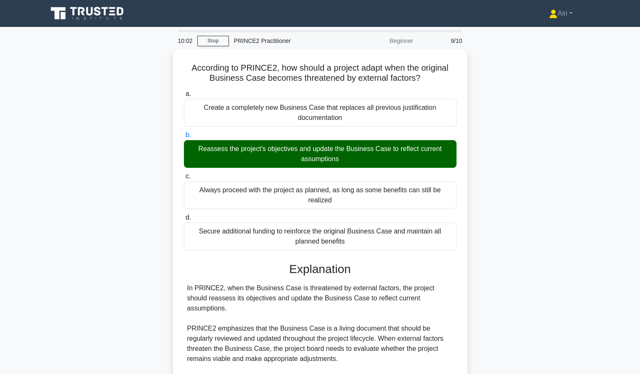
scroll to position [186, 0]
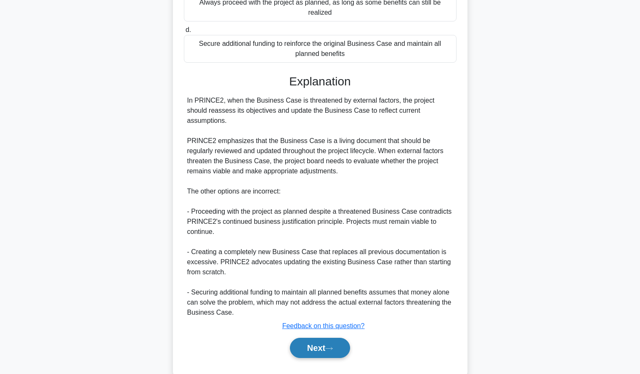
click at [307, 338] on button "Next" at bounding box center [320, 348] width 60 height 20
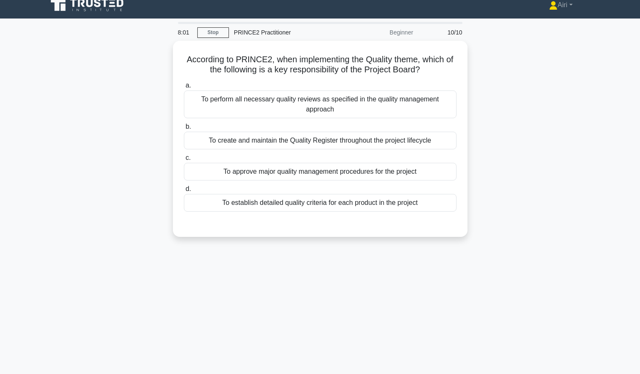
scroll to position [9, 0]
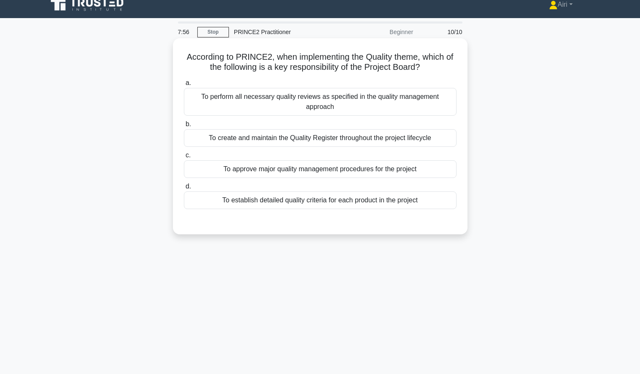
click at [433, 206] on div "To establish detailed quality criteria for each product in the project" at bounding box center [320, 200] width 273 height 18
click at [184, 189] on input "d. To establish detailed quality criteria for each product in the project" at bounding box center [184, 186] width 0 height 5
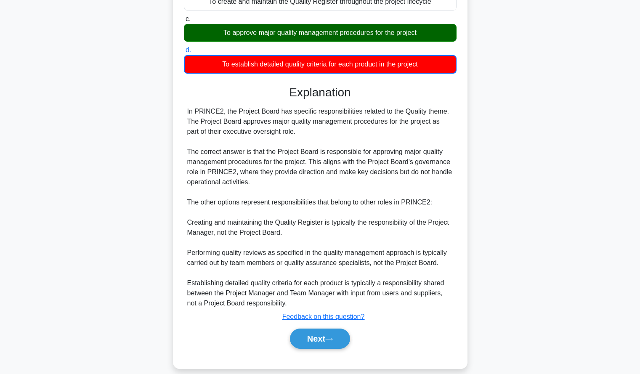
scroll to position [156, 0]
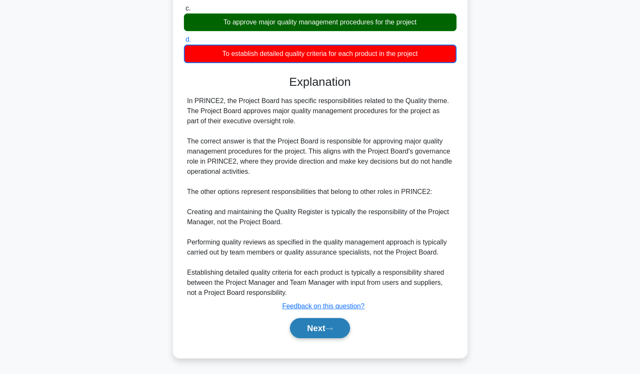
click at [310, 333] on button "Next" at bounding box center [320, 328] width 60 height 20
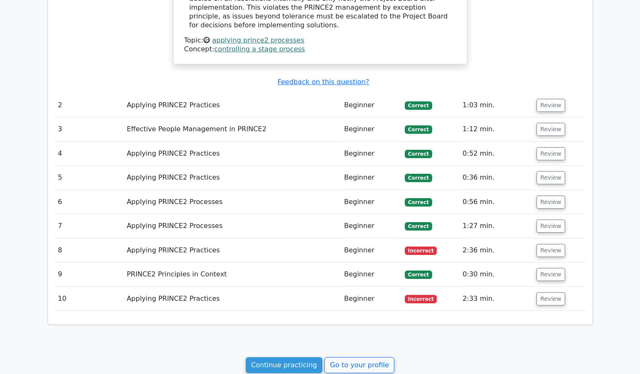
scroll to position [890, 0]
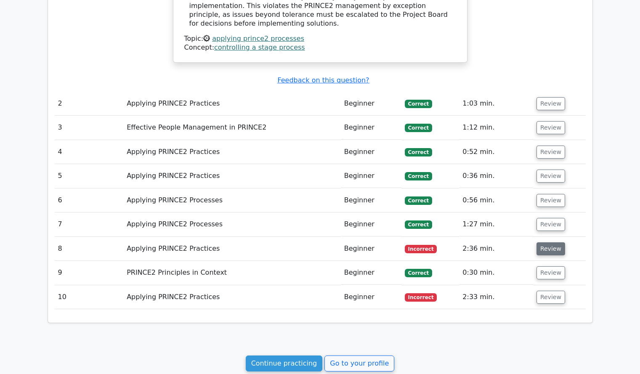
click at [545, 242] on button "Review" at bounding box center [551, 248] width 29 height 13
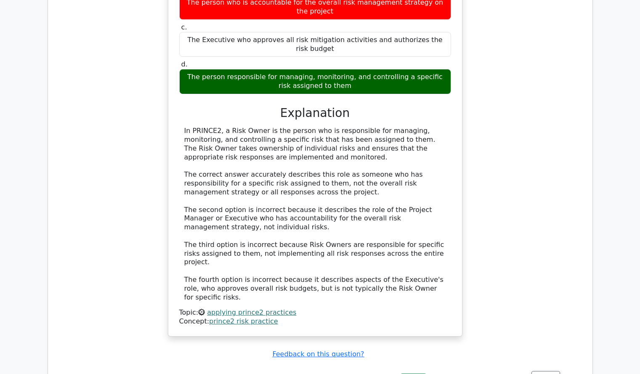
scroll to position [1242, 0]
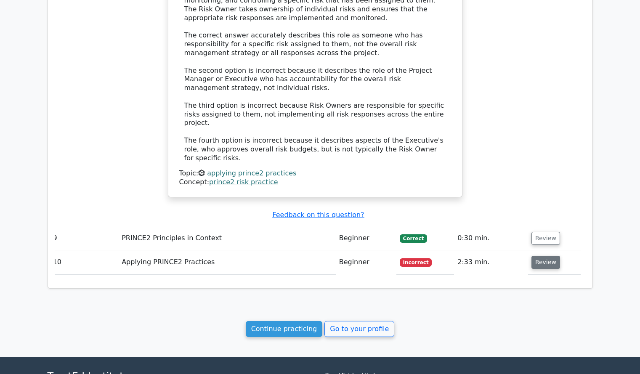
click at [541, 256] on button "Review" at bounding box center [545, 262] width 29 height 13
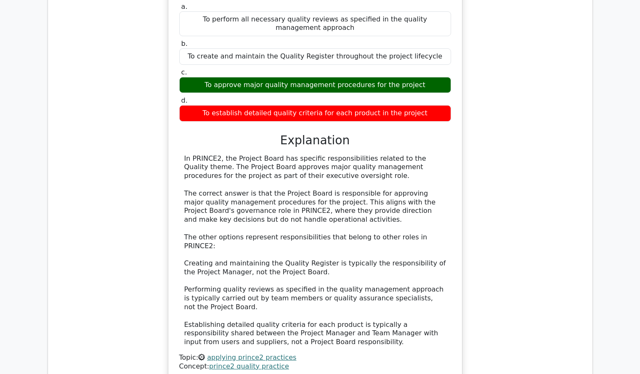
scroll to position [1716, 0]
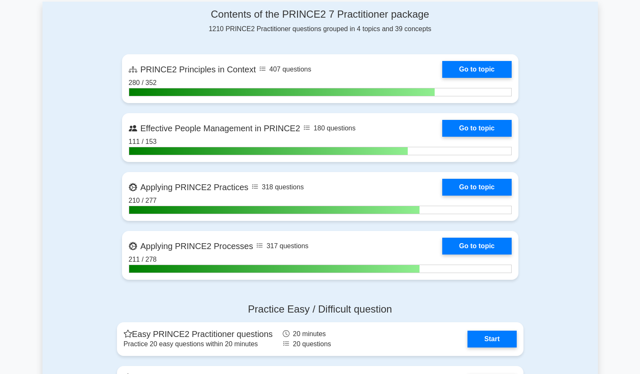
scroll to position [359, 0]
